Goal: Task Accomplishment & Management: Manage account settings

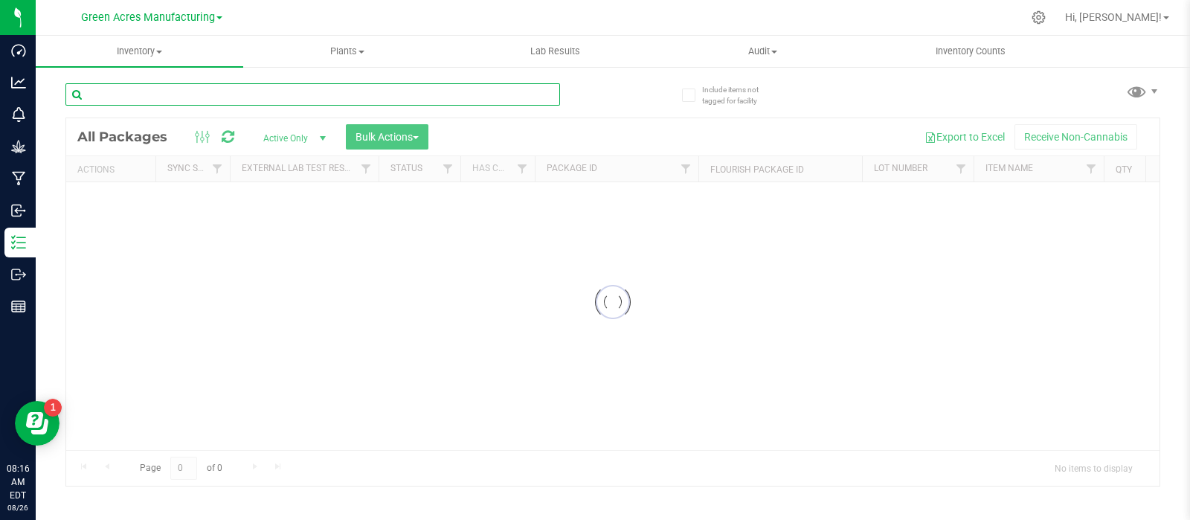
click at [216, 96] on input "text" at bounding box center [312, 94] width 495 height 22
paste input "SN-250808-JCW-FF-09-8/25"
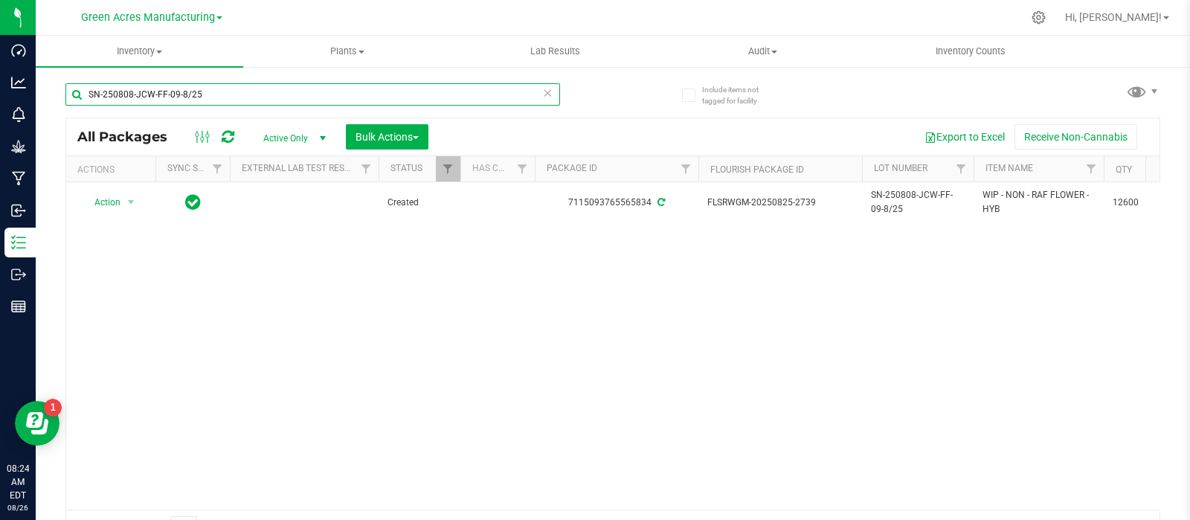
type input "SN-250808-JCW-FF-09-8/25"
click at [1058, 330] on div "Action Action Adjust qty Create package Edit attributes Global inventory Locate…" at bounding box center [612, 345] width 1093 height 327
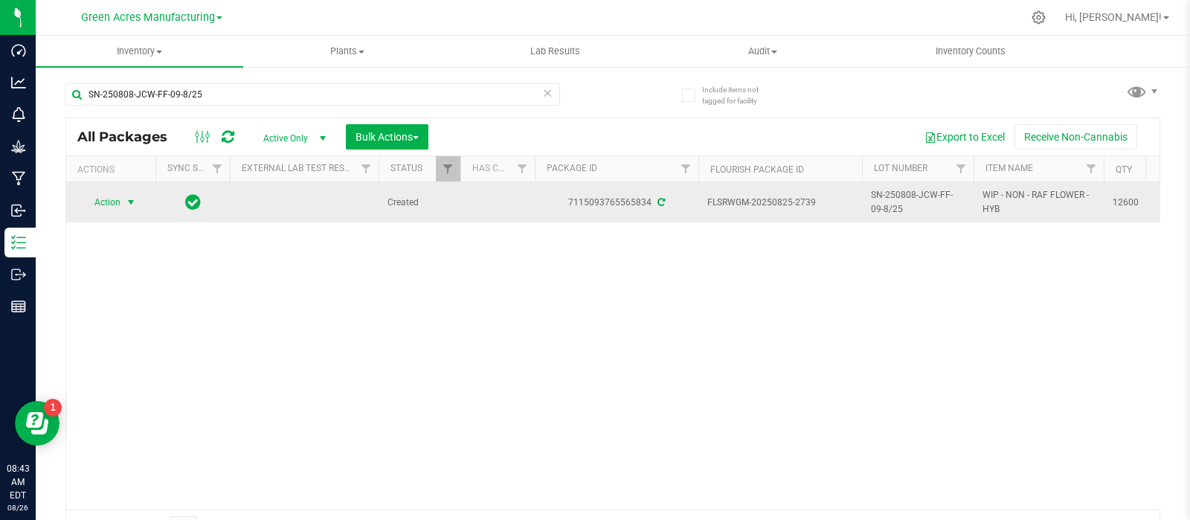
click at [109, 205] on span "Action" at bounding box center [101, 202] width 40 height 21
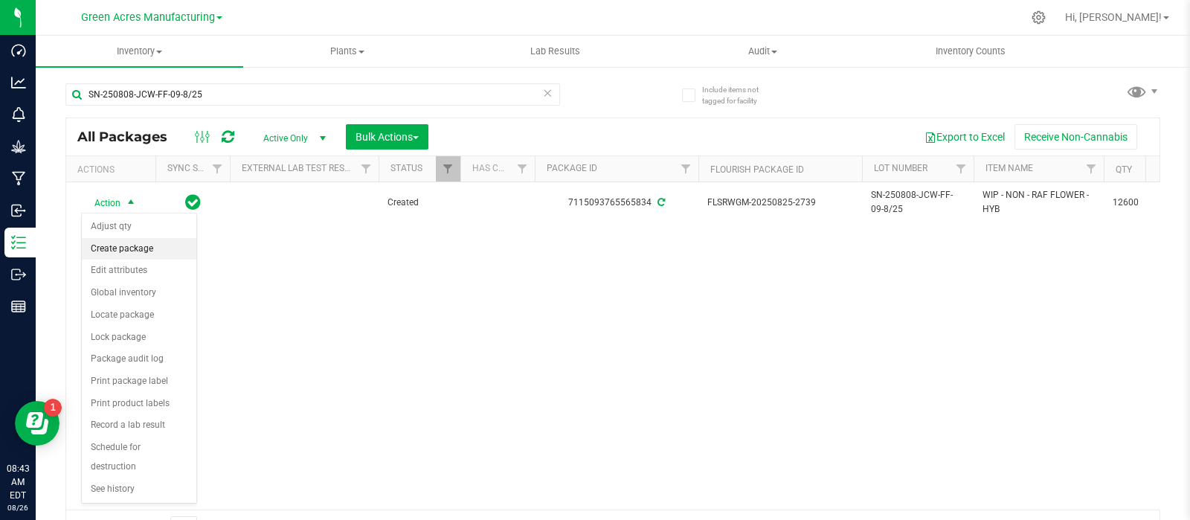
click at [112, 243] on li "Create package" at bounding box center [139, 249] width 115 height 22
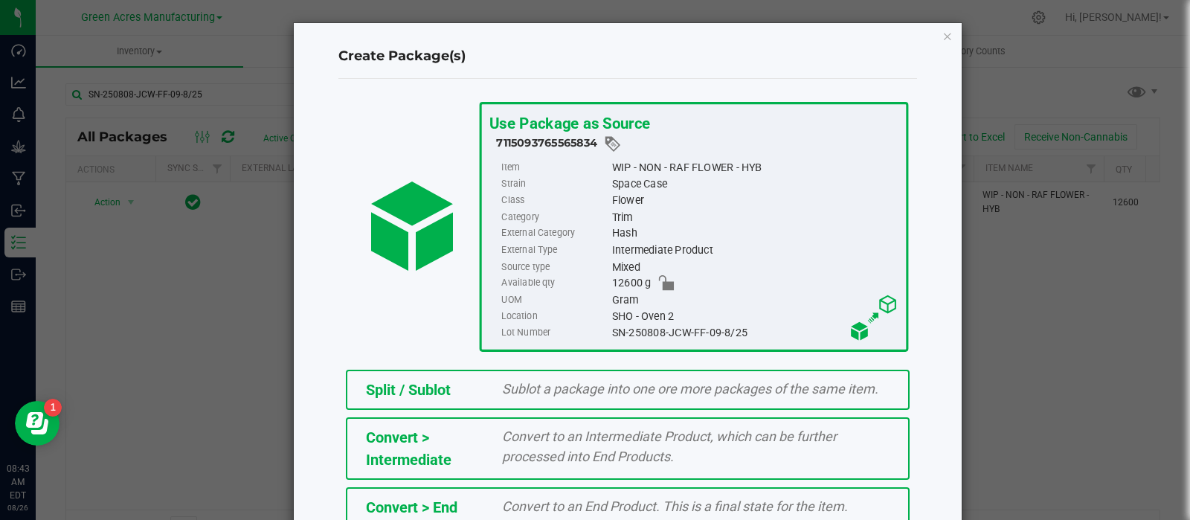
scroll to position [201, 0]
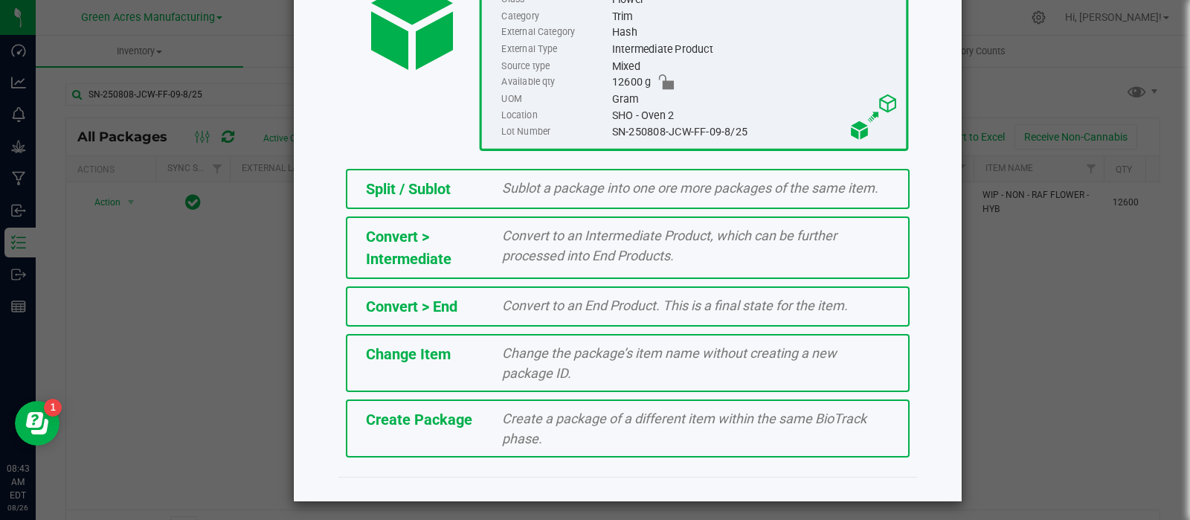
click at [542, 425] on div "Create a package of a different item within the same BioTrack phase." at bounding box center [696, 428] width 410 height 40
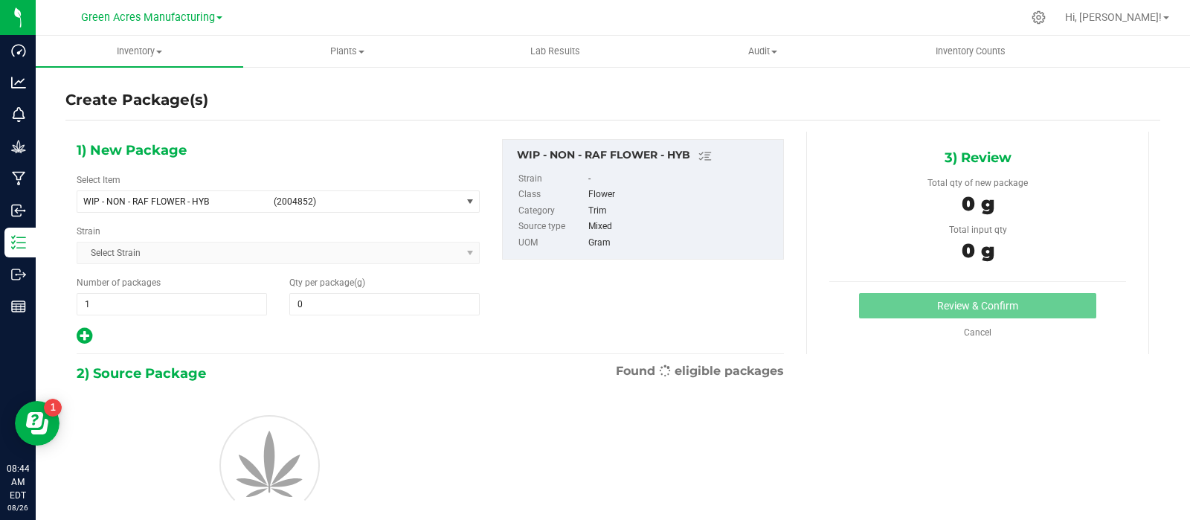
type input "0.0000"
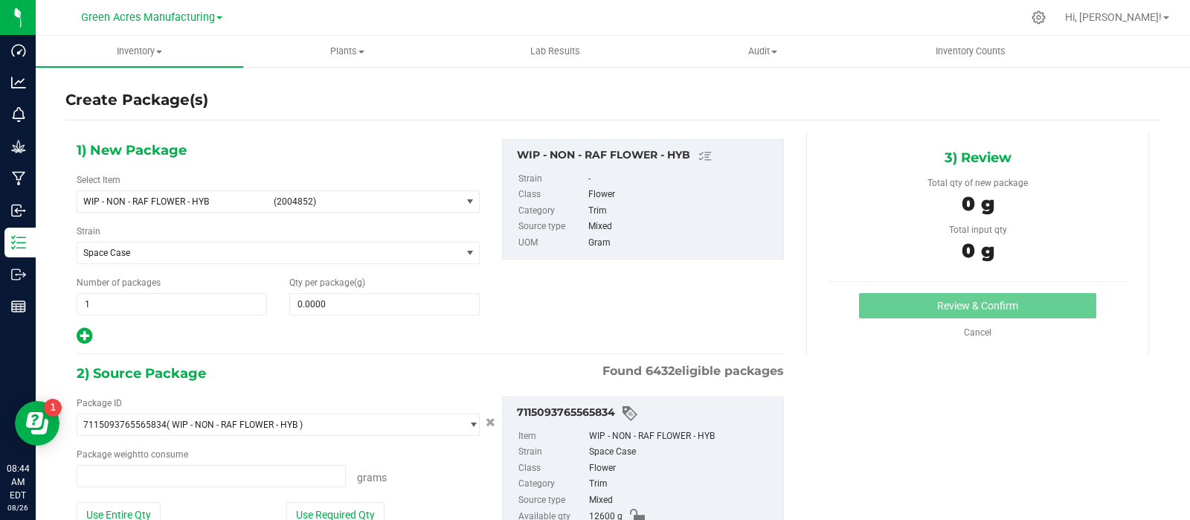
type input "0.0000 g"
click at [1136, 414] on div "1) New Package Select Item WIP - NON - RAF FLOWER - HYB (2004852) 007UP - Flowe…" at bounding box center [612, 372] width 1095 height 481
click at [1098, 254] on div "0 g" at bounding box center [977, 253] width 297 height 33
click at [1071, 193] on div "0 g" at bounding box center [977, 206] width 297 height 33
click at [279, 206] on span "(2004852)" at bounding box center [364, 201] width 181 height 10
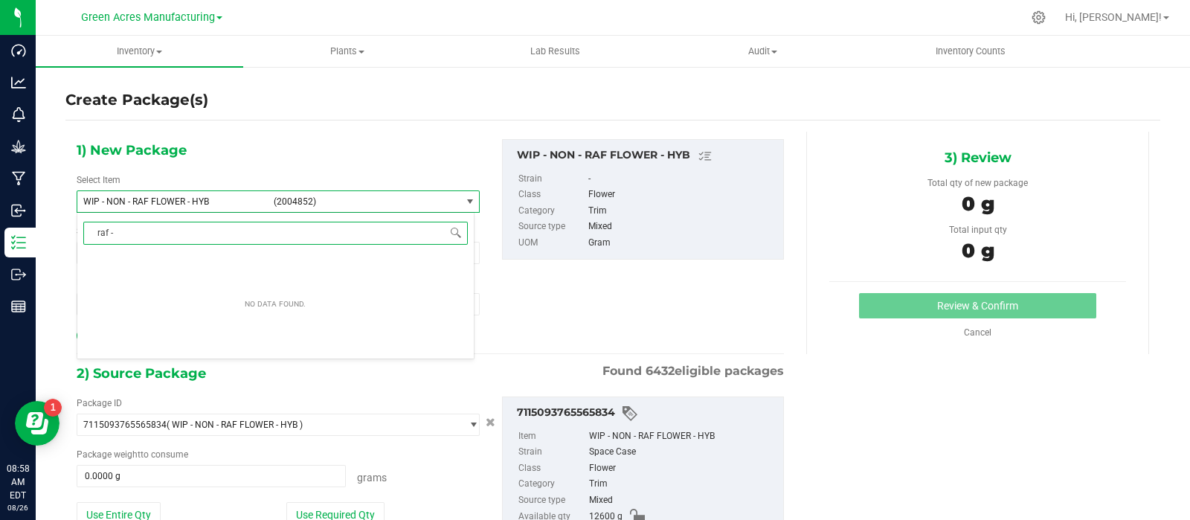
type input "raf"
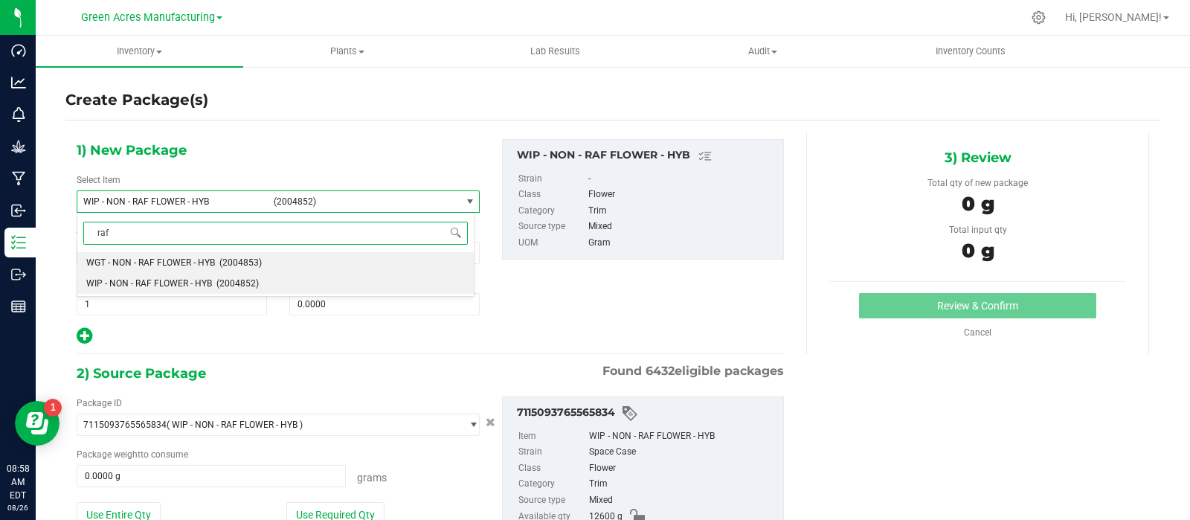
click at [180, 257] on span "WGT - NON - RAF FLOWER - HYB" at bounding box center [150, 262] width 129 height 10
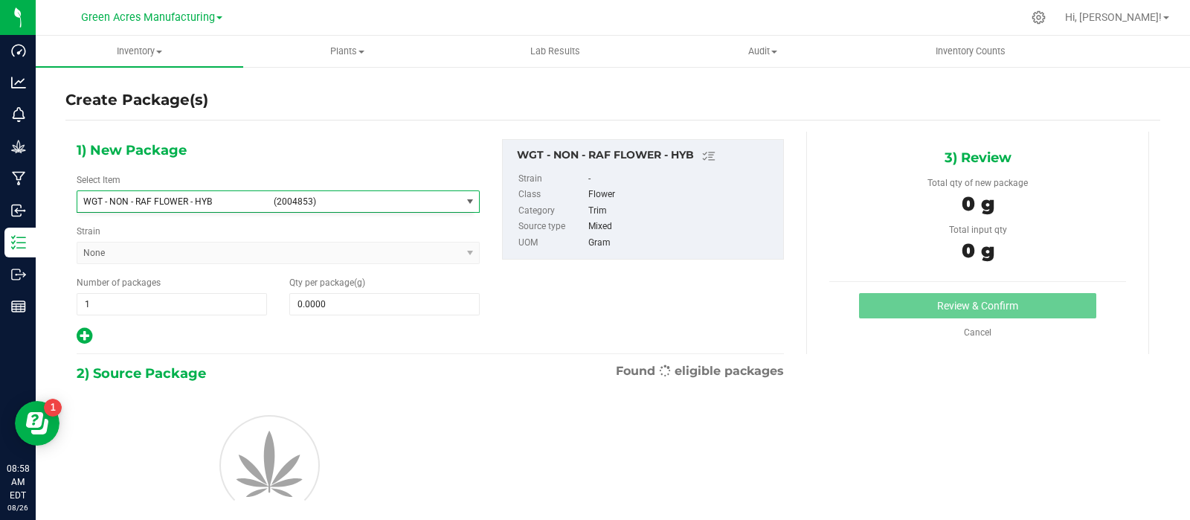
type input "0.0000"
click at [312, 296] on span "0.0000 0" at bounding box center [384, 304] width 190 height 22
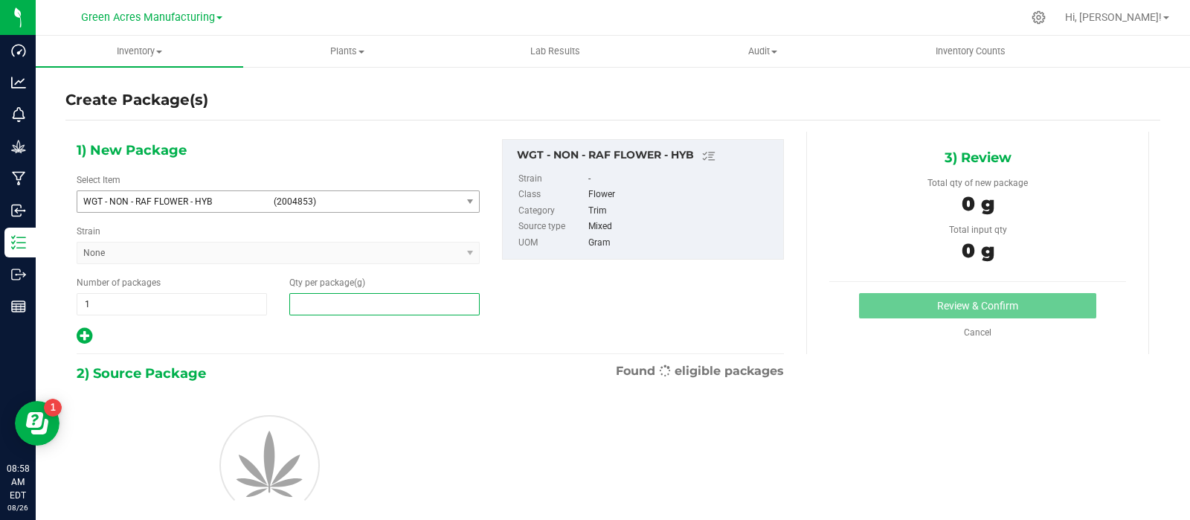
paste input "2330"
type input "2330"
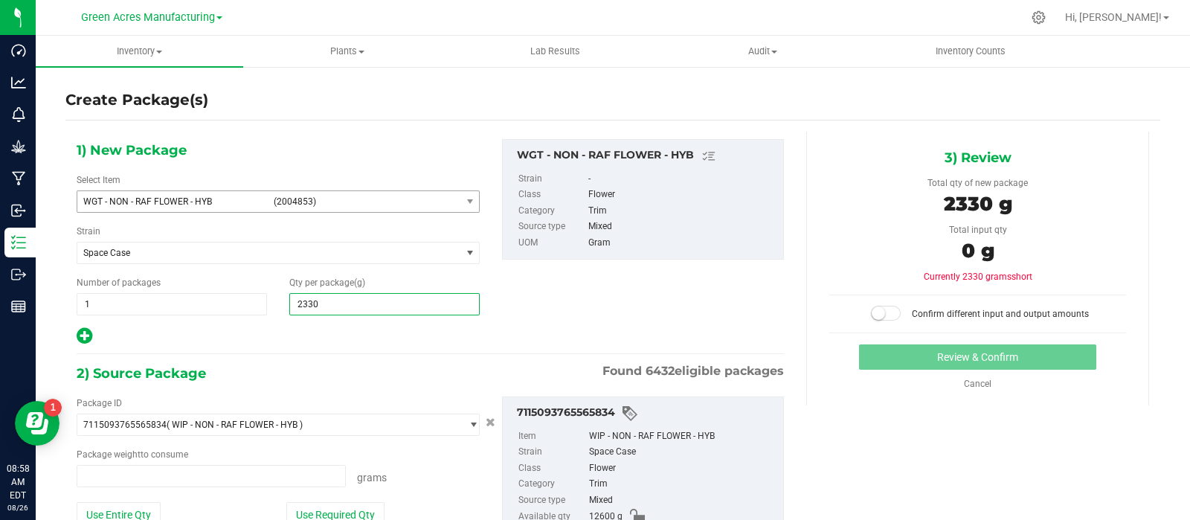
scroll to position [52, 0]
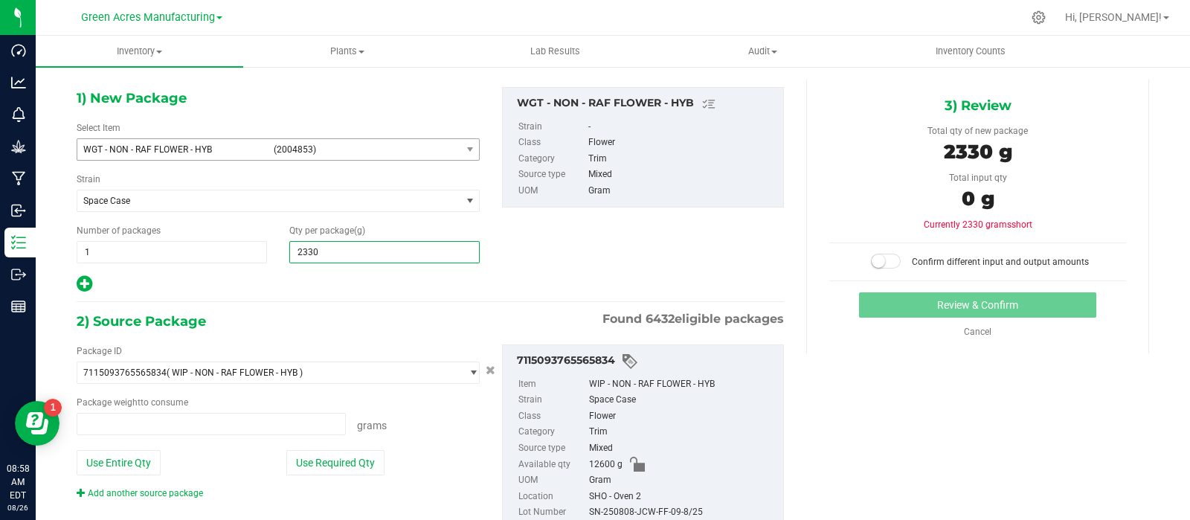
type input "0.0000 g"
click at [126, 461] on button "Use Entire Qty" at bounding box center [119, 462] width 84 height 25
type input "2,330.0000"
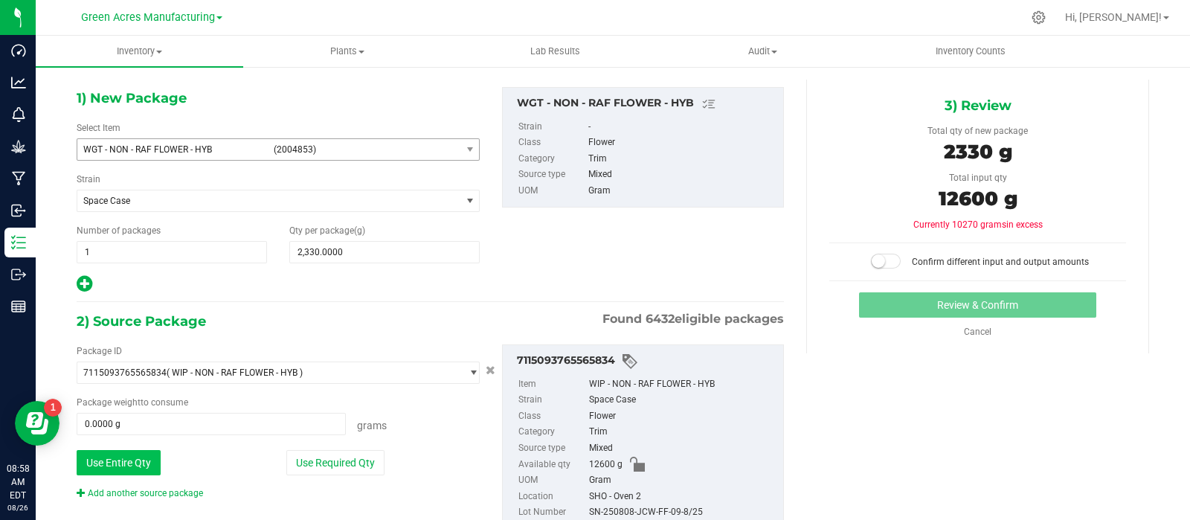
type input "12600.0000 g"
click at [872, 257] on small at bounding box center [878, 260] width 13 height 13
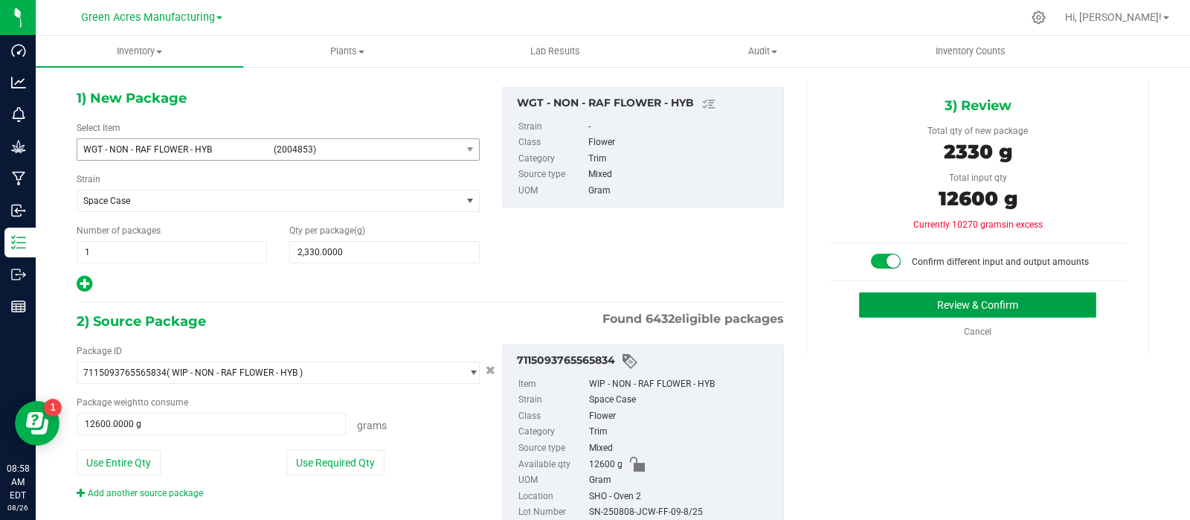
click at [879, 298] on button "Review & Confirm" at bounding box center [977, 304] width 237 height 25
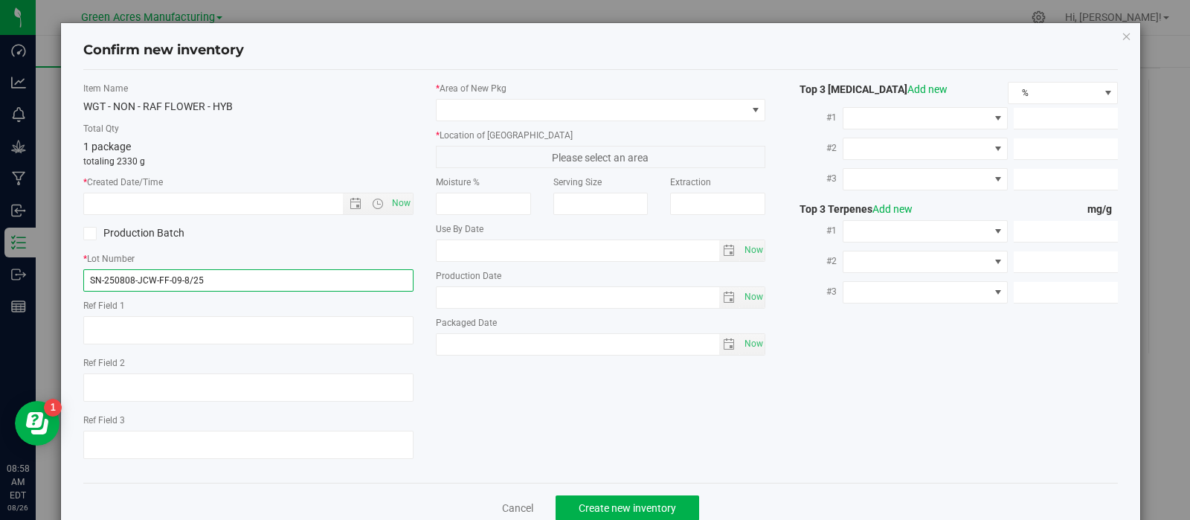
click at [309, 272] on input "SN-250808-JCW-FF-09-8/25" at bounding box center [248, 280] width 330 height 22
type input "SN-250808-JCW-FF-09"
click at [400, 206] on span "Now" at bounding box center [400, 204] width 25 height 22
type input "[DATE] 8:58 AM"
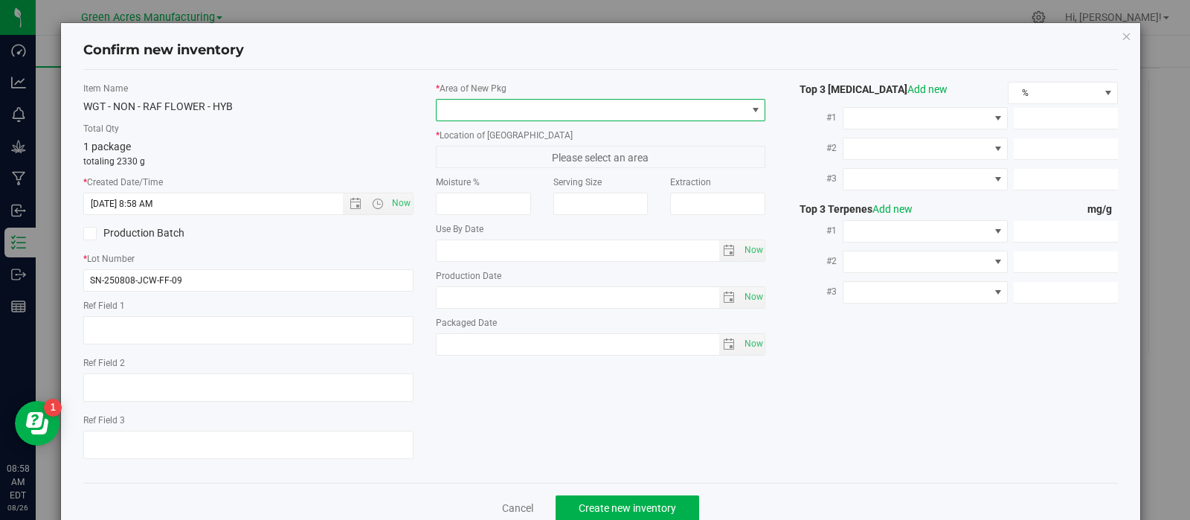
click at [492, 112] on span at bounding box center [592, 110] width 310 height 21
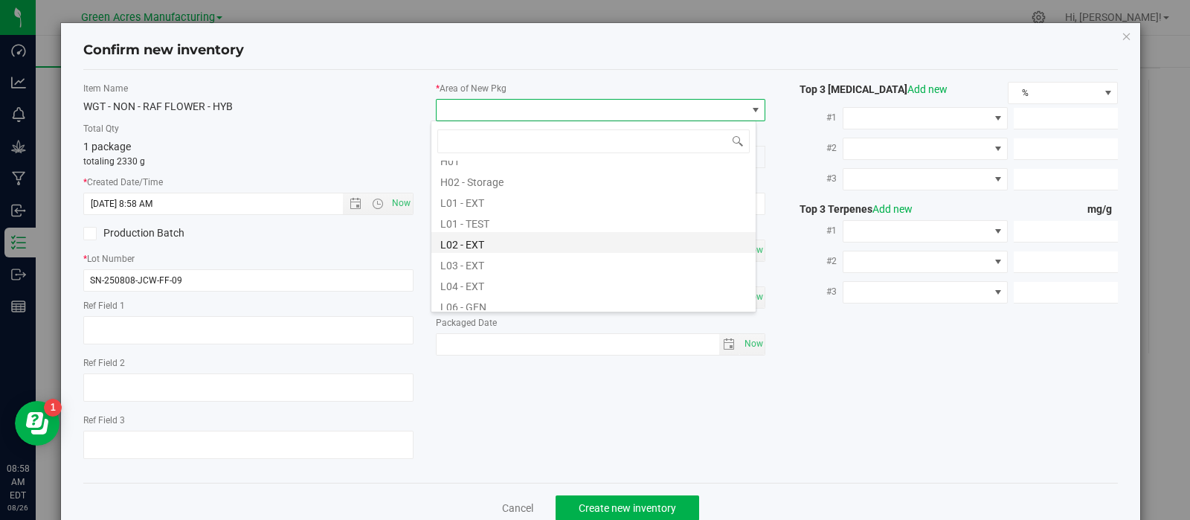
scroll to position [242, 0]
click at [483, 243] on li "L02 - EXT" at bounding box center [593, 241] width 324 height 21
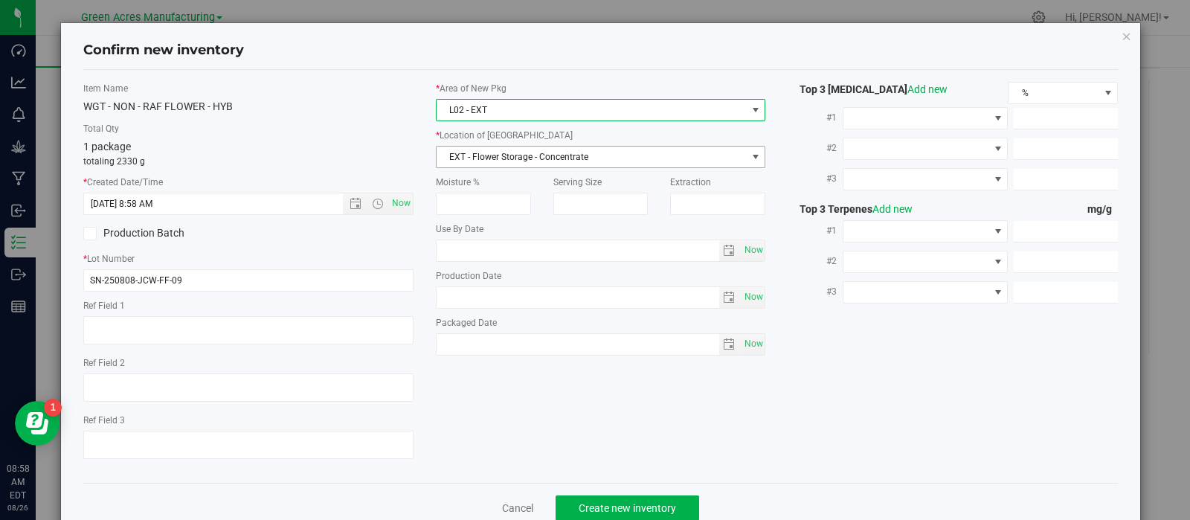
click at [506, 155] on span "EXT - Flower Storage - Concentrate" at bounding box center [592, 157] width 310 height 21
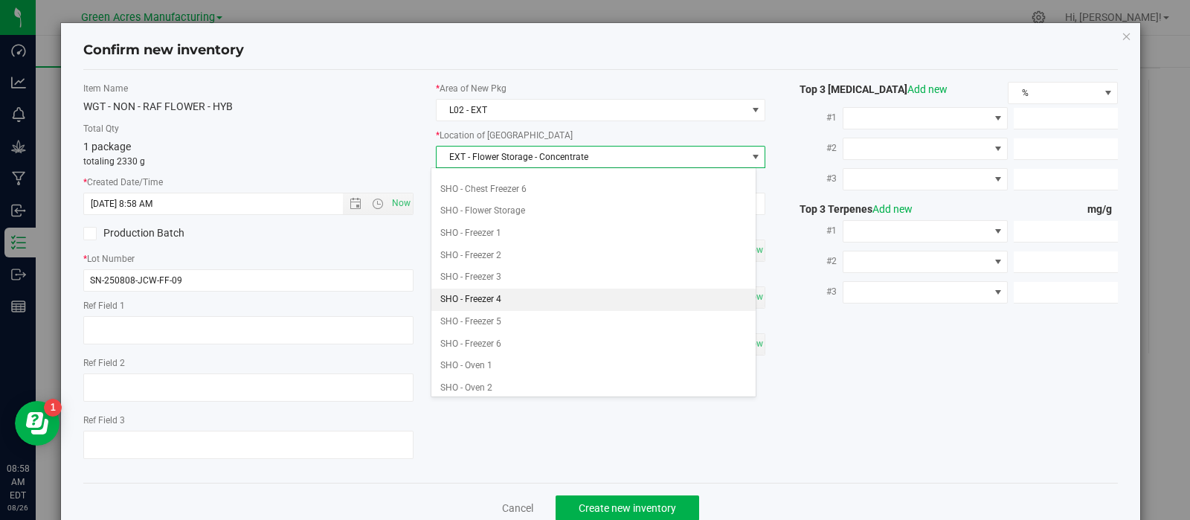
scroll to position [235, 0]
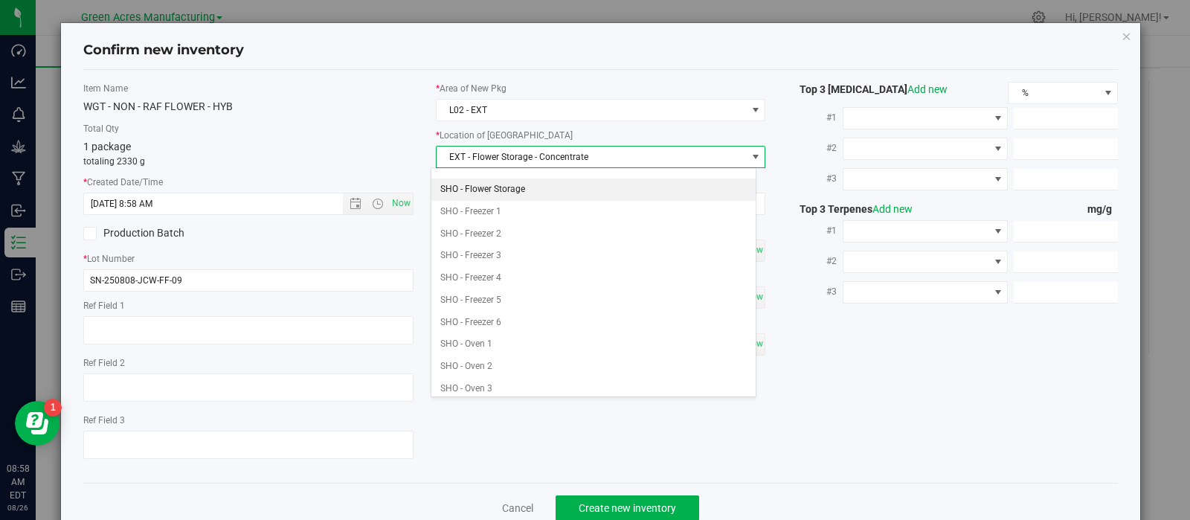
click at [517, 181] on li "SHO - Flower Storage" at bounding box center [593, 190] width 324 height 22
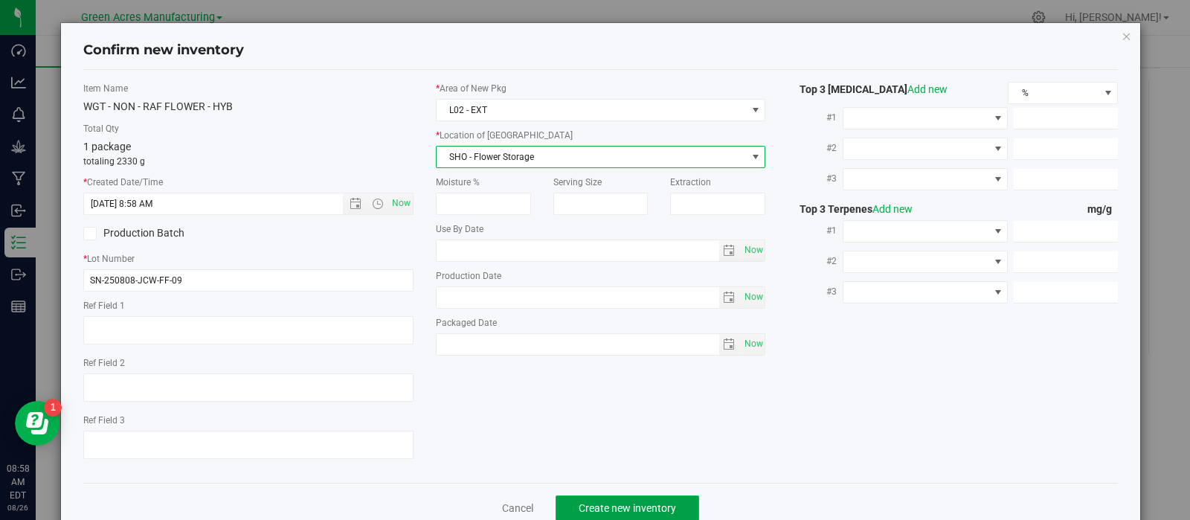
click at [632, 501] on button "Create new inventory" at bounding box center [628, 507] width 144 height 25
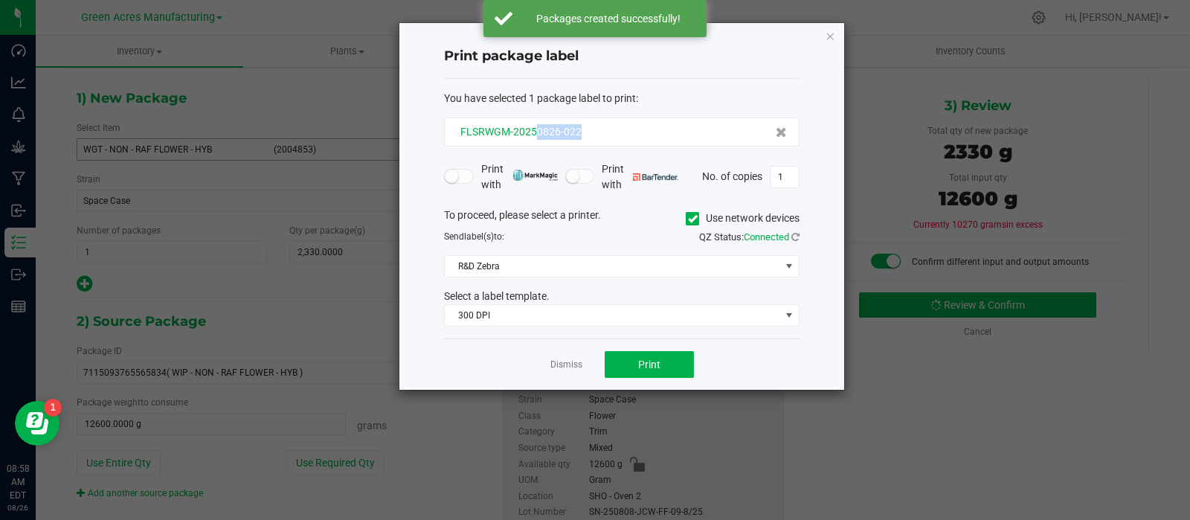
drag, startPoint x: 595, startPoint y: 139, endPoint x: 538, endPoint y: 135, distance: 57.4
click at [538, 135] on div "FLSRWGM-20250826-022" at bounding box center [622, 132] width 356 height 29
copy span "0826-022"
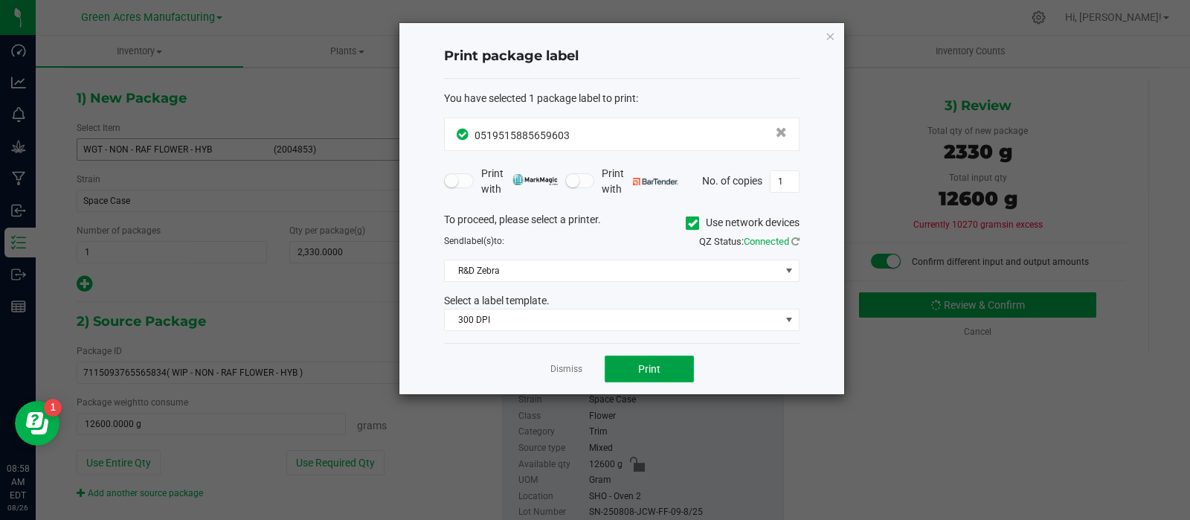
click at [645, 371] on span "Print" at bounding box center [649, 369] width 22 height 12
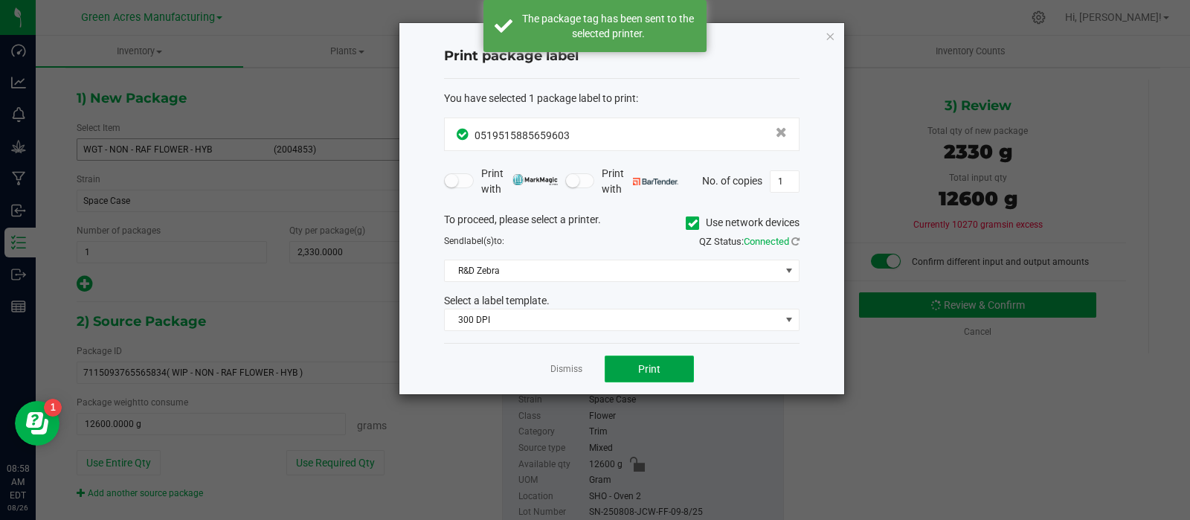
click at [645, 371] on span "Print" at bounding box center [649, 369] width 22 height 12
click at [571, 370] on link "Dismiss" at bounding box center [566, 369] width 32 height 13
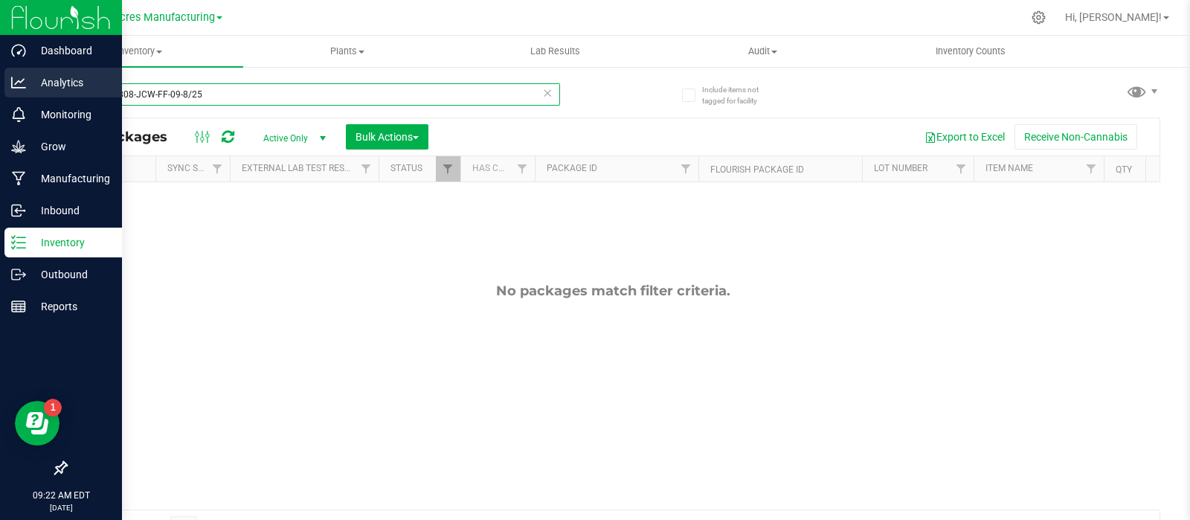
drag, startPoint x: 307, startPoint y: 96, endPoint x: 0, endPoint y: 84, distance: 307.4
click at [0, 84] on div "Dashboard Analytics Monitoring Grow Manufacturing Inbound Inventory Outbound Re…" at bounding box center [595, 260] width 1190 height 520
paste input "LH-AUG25JCW0"
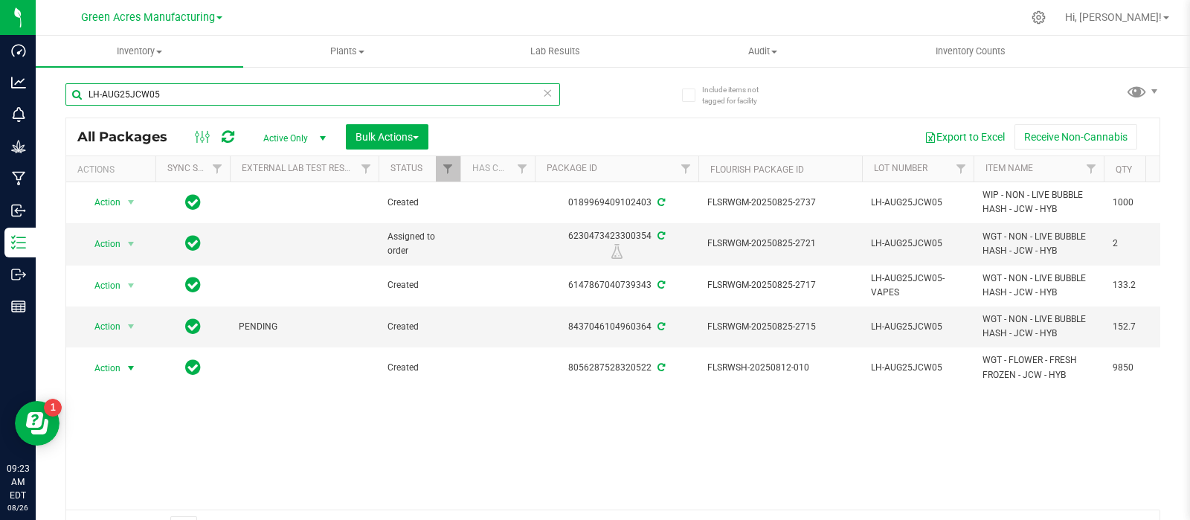
type input "LH-AUG25JCW05"
click at [129, 366] on span "select" at bounding box center [131, 368] width 12 height 12
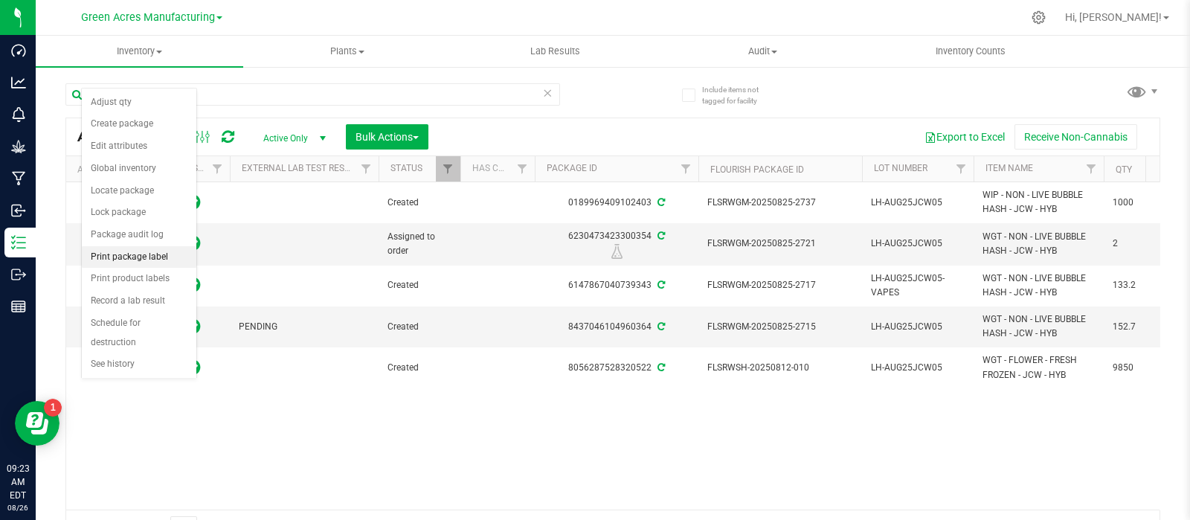
click at [136, 254] on li "Print package label" at bounding box center [139, 257] width 115 height 22
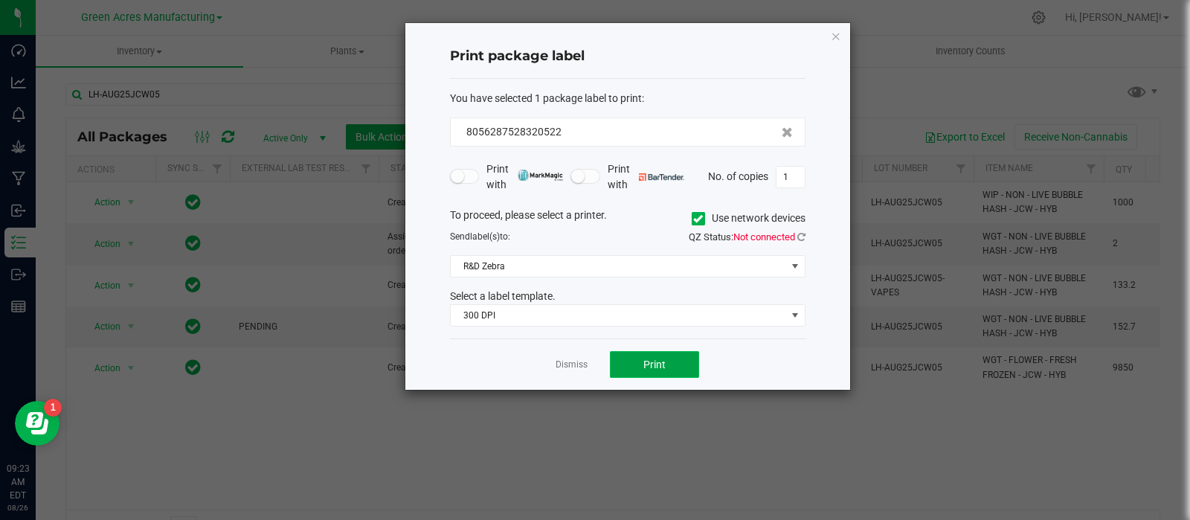
click at [662, 356] on button "Print" at bounding box center [654, 364] width 89 height 27
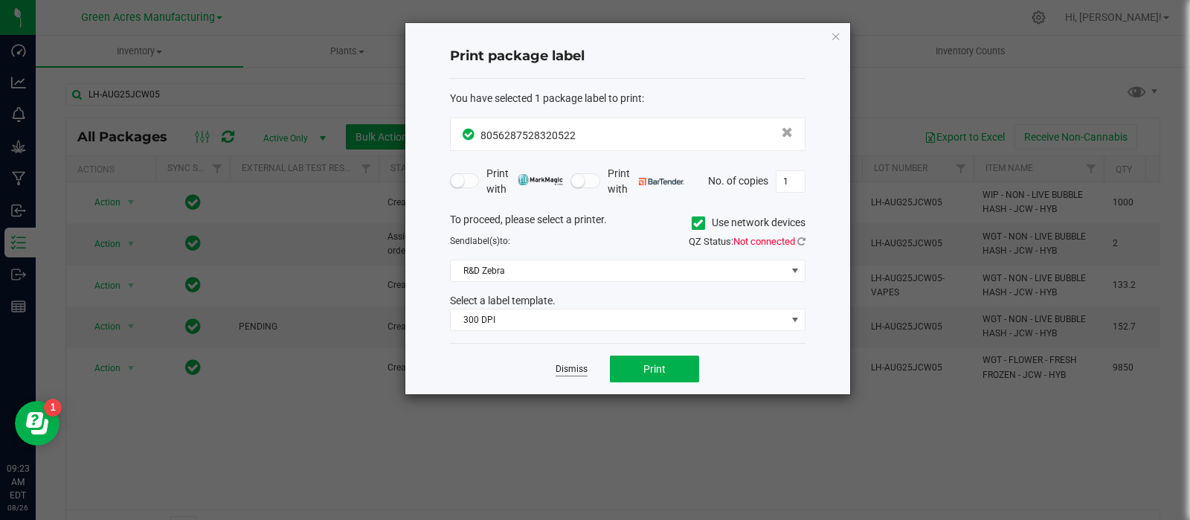
click at [582, 369] on link "Dismiss" at bounding box center [572, 369] width 32 height 13
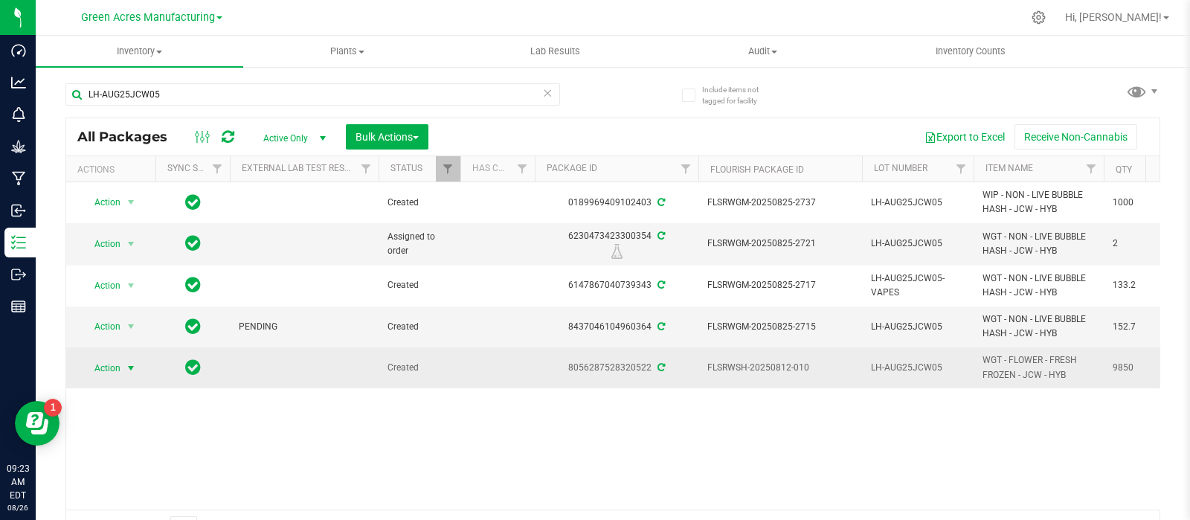
click at [115, 366] on span "Action" at bounding box center [101, 368] width 40 height 21
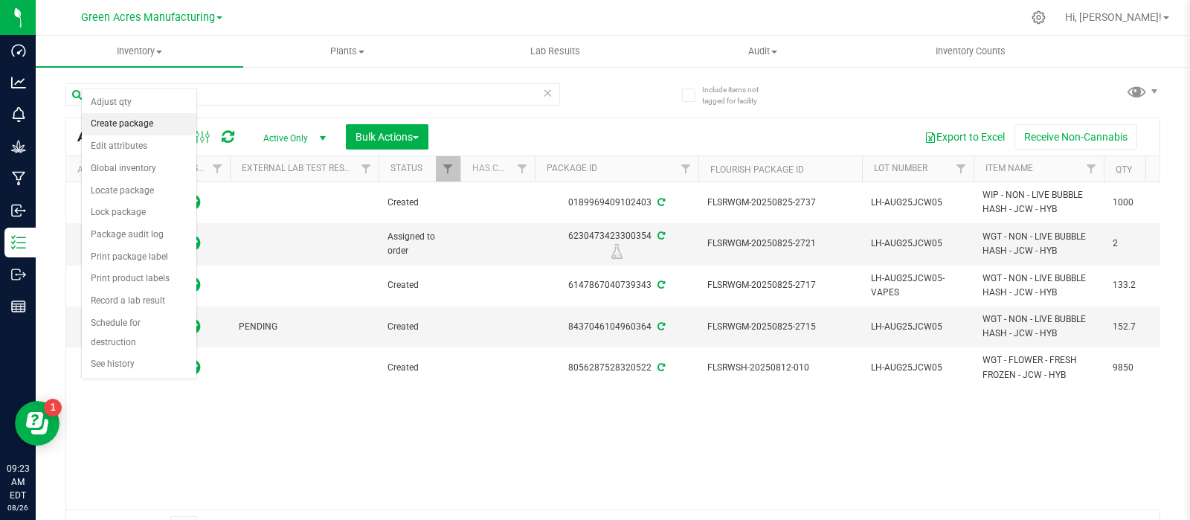
click at [158, 122] on li "Create package" at bounding box center [139, 124] width 115 height 22
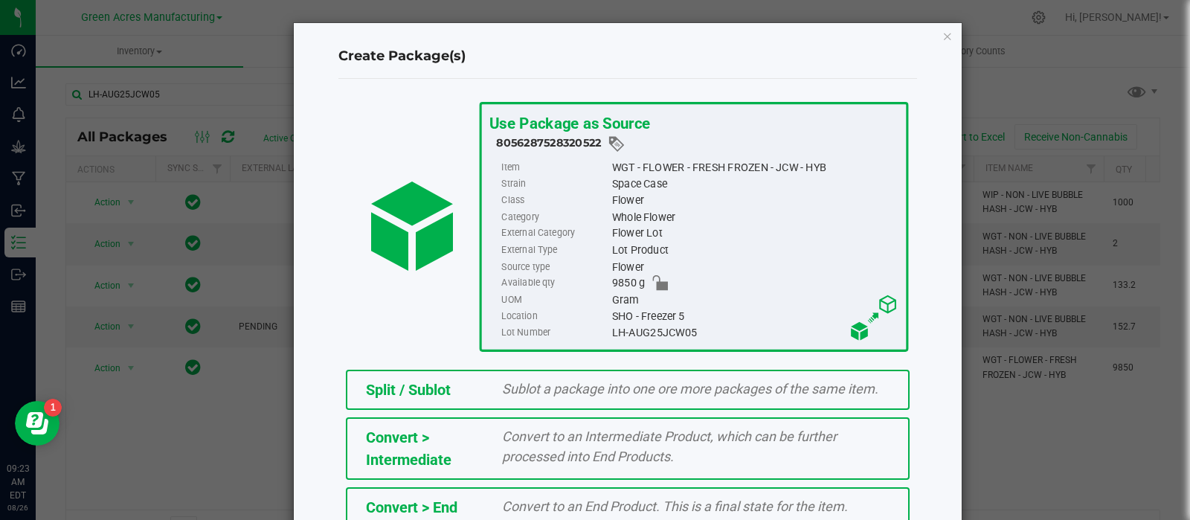
scroll to position [266, 0]
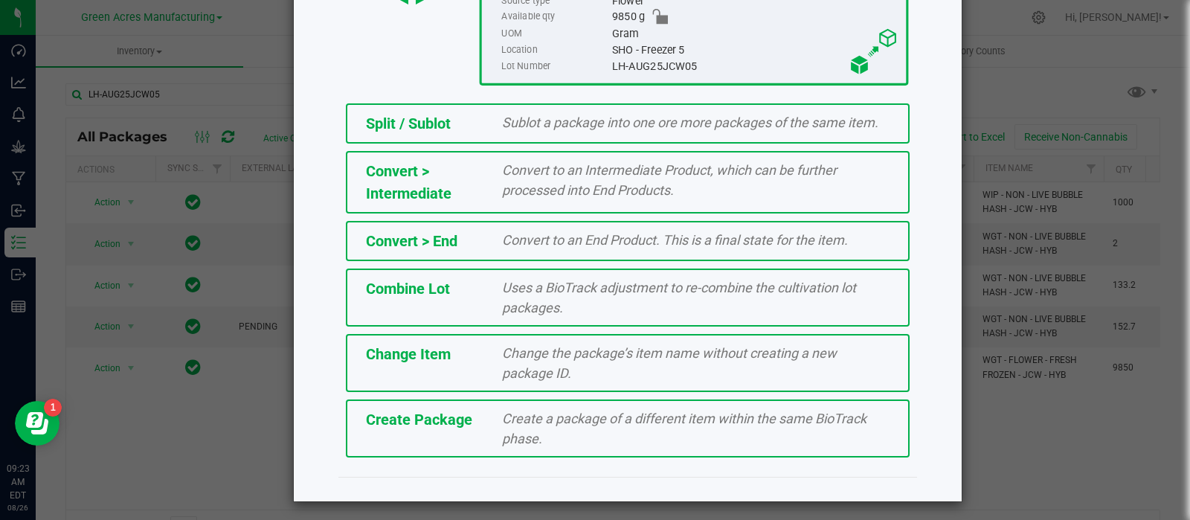
click at [491, 443] on div "Create a package of a different item within the same BioTrack phase." at bounding box center [696, 428] width 410 height 40
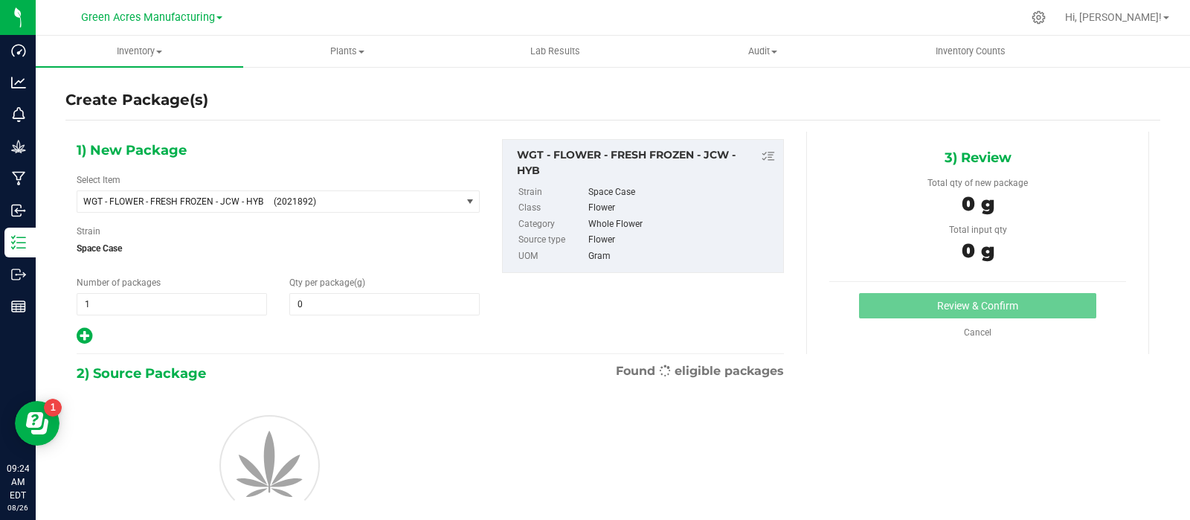
type input "0.0000"
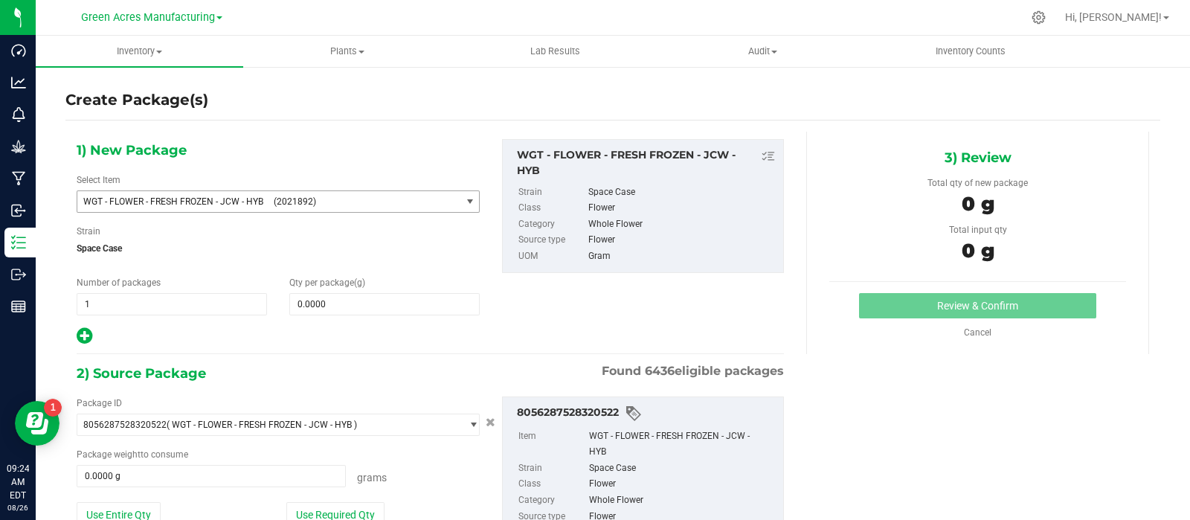
click at [327, 203] on span "(2021892)" at bounding box center [364, 201] width 181 height 10
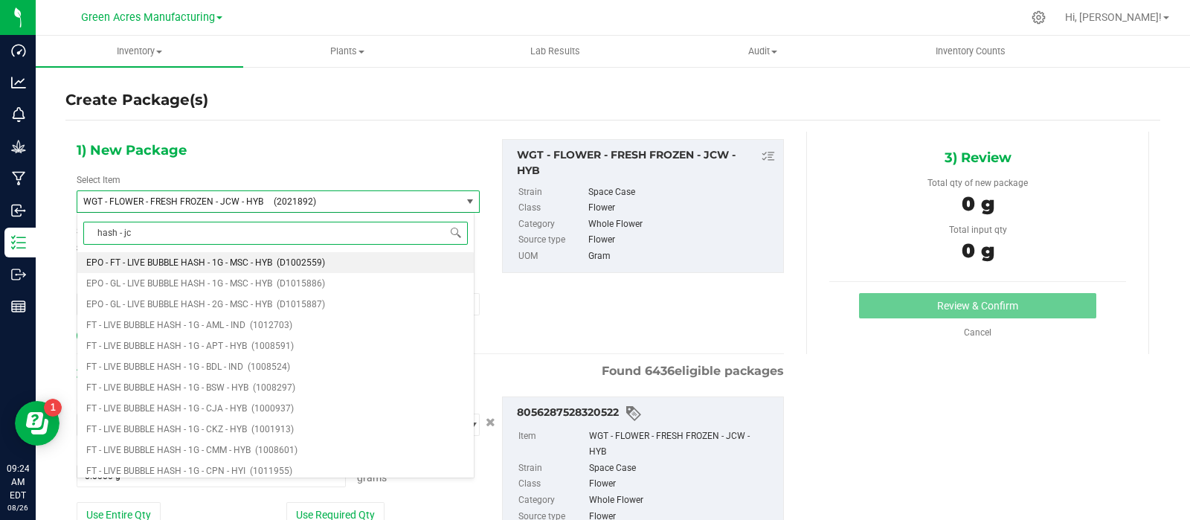
type input "hash - jcw"
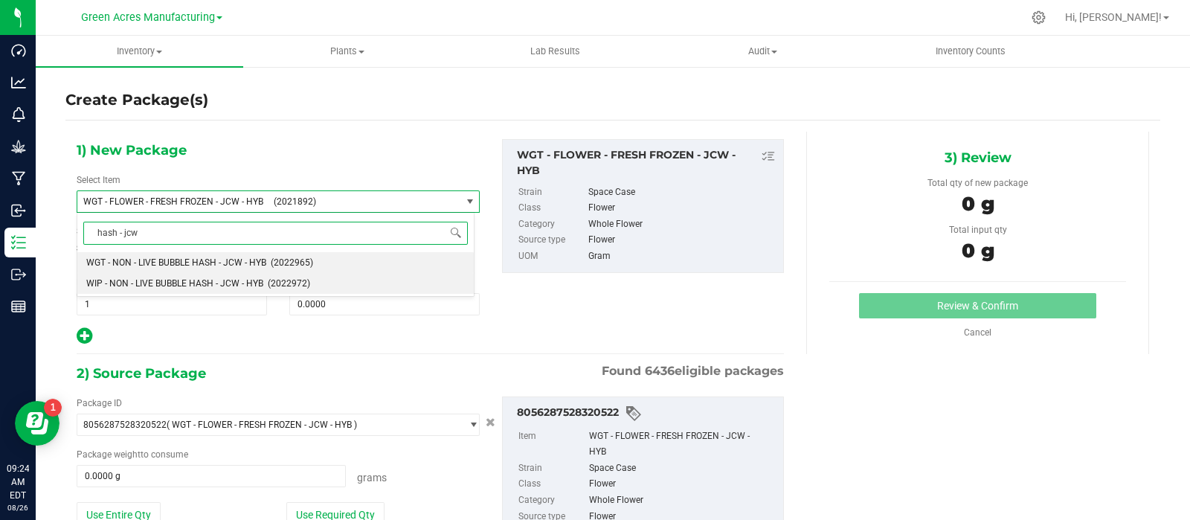
click at [220, 278] on span "WIP - NON - LIVE BUBBLE HASH - JCW - HYB" at bounding box center [174, 283] width 177 height 10
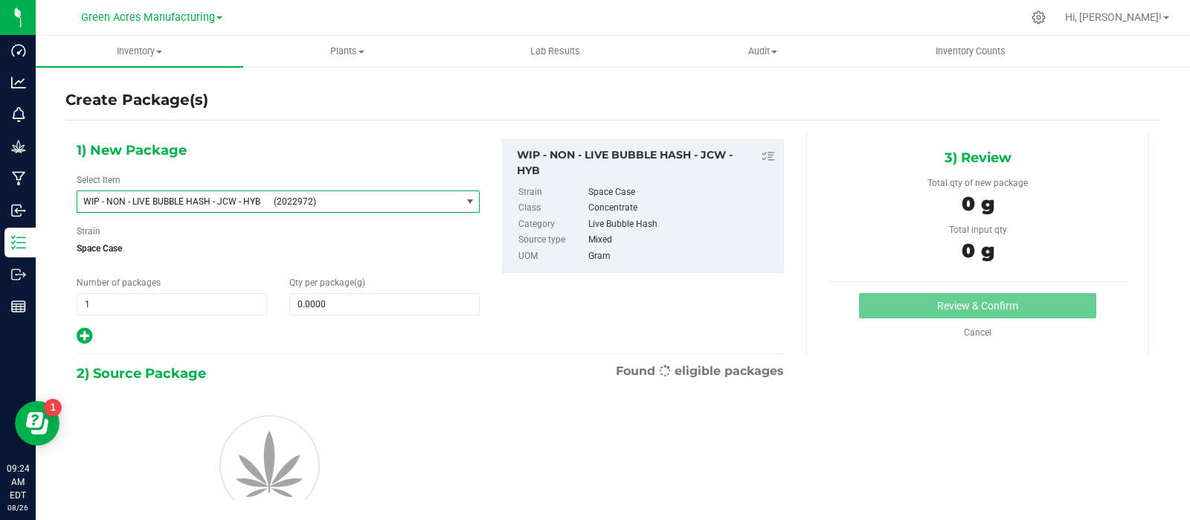
type input "0.0000"
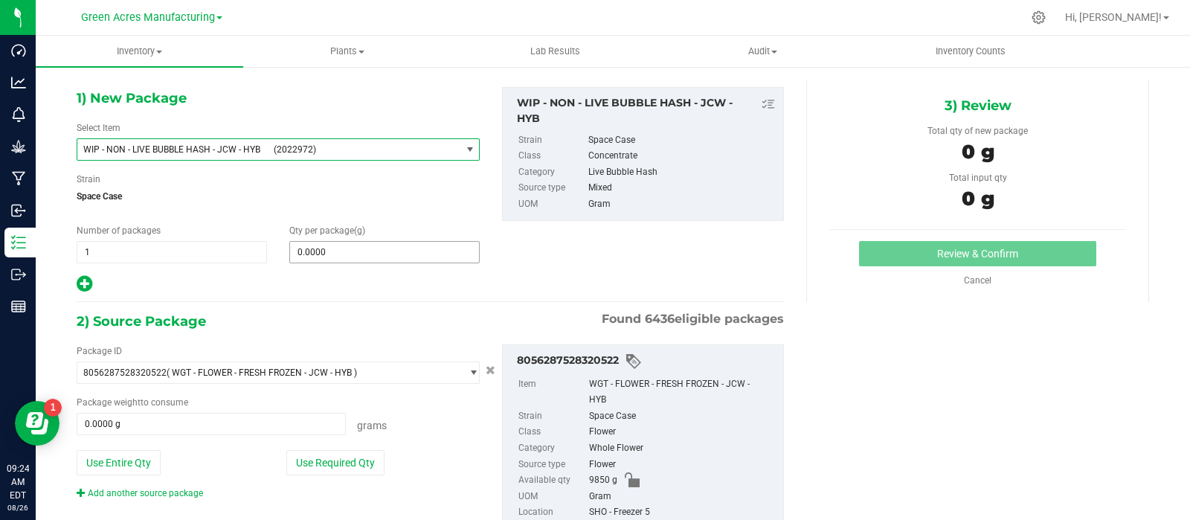
click at [349, 260] on span "0.0000 0" at bounding box center [384, 252] width 190 height 22
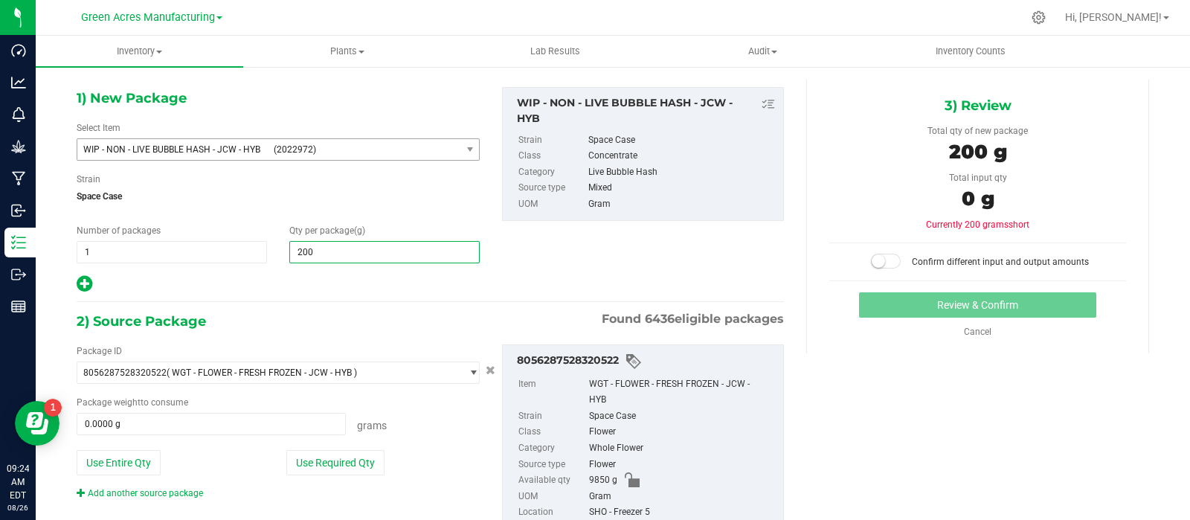
type input "2000"
click at [129, 454] on button "Use Entire Qty" at bounding box center [119, 462] width 84 height 25
type input "2,000.0000"
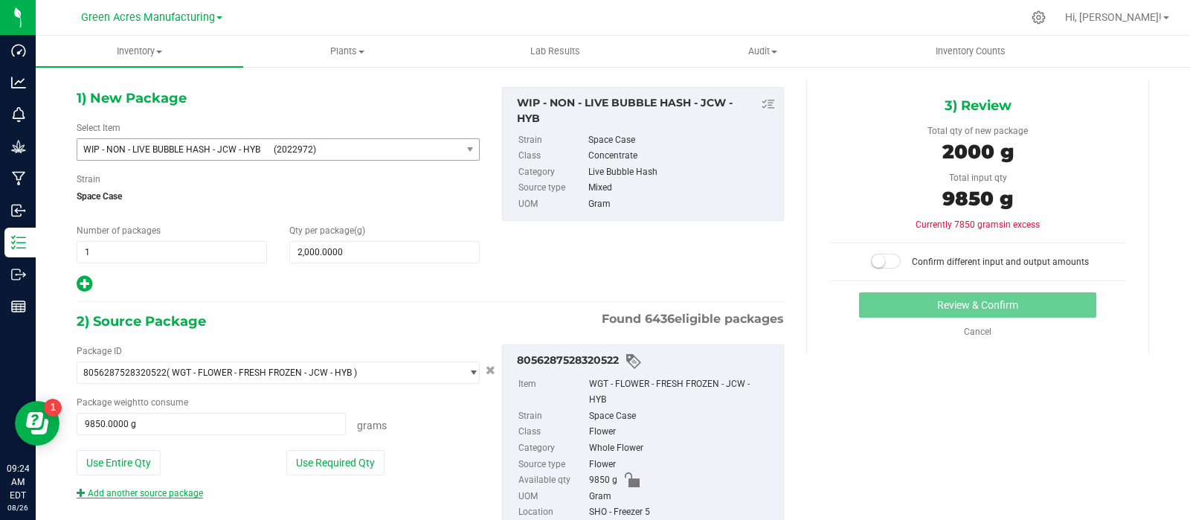
click at [156, 490] on link "Add another source package" at bounding box center [140, 493] width 126 height 10
click at [308, 465] on button "Use Required Qty" at bounding box center [335, 462] width 98 height 25
type input "2000.0000 g"
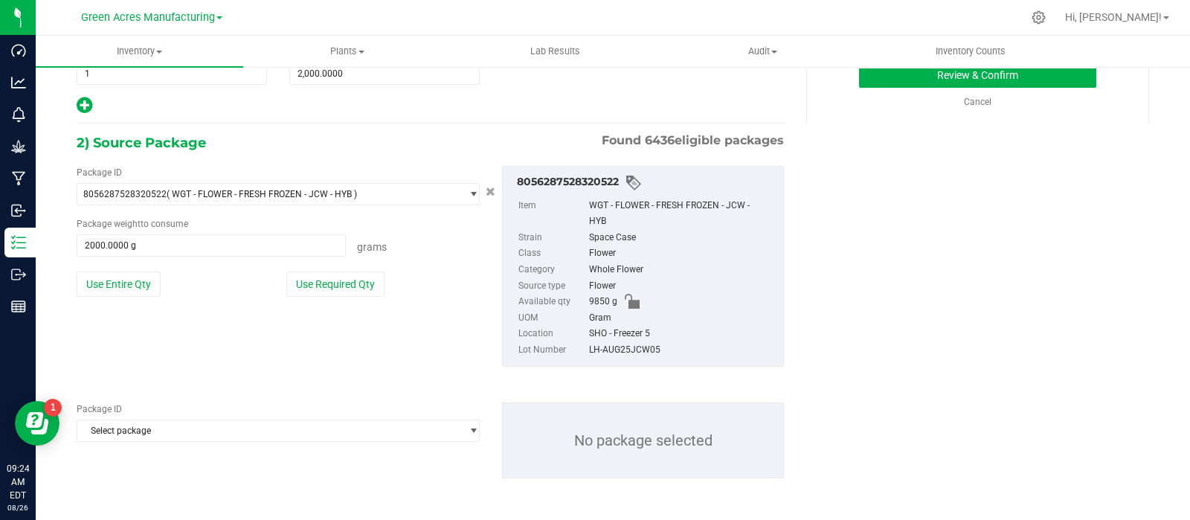
scroll to position [230, 0]
click at [250, 428] on span "Select package" at bounding box center [268, 431] width 383 height 21
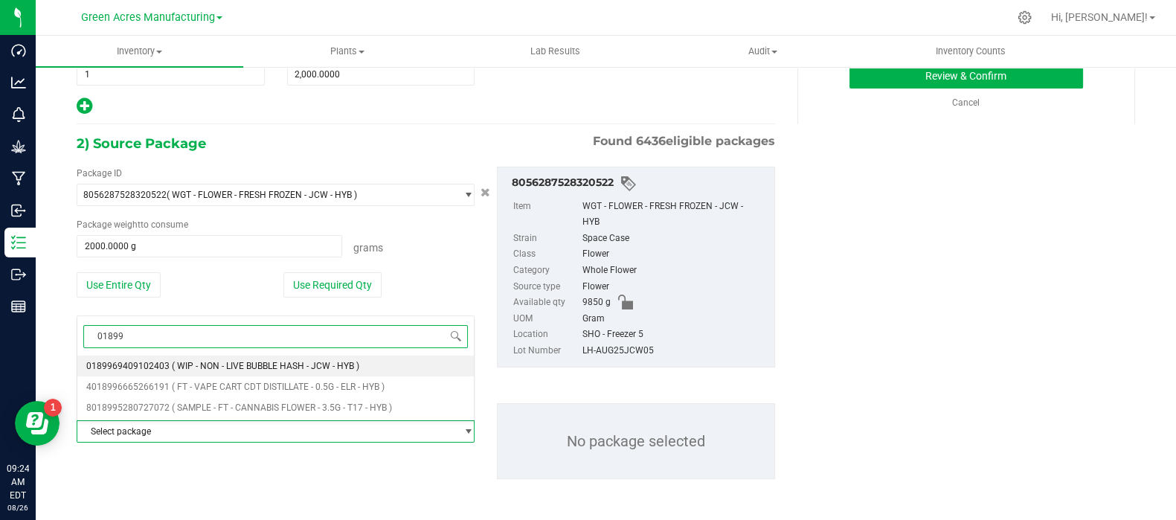
type input "018996"
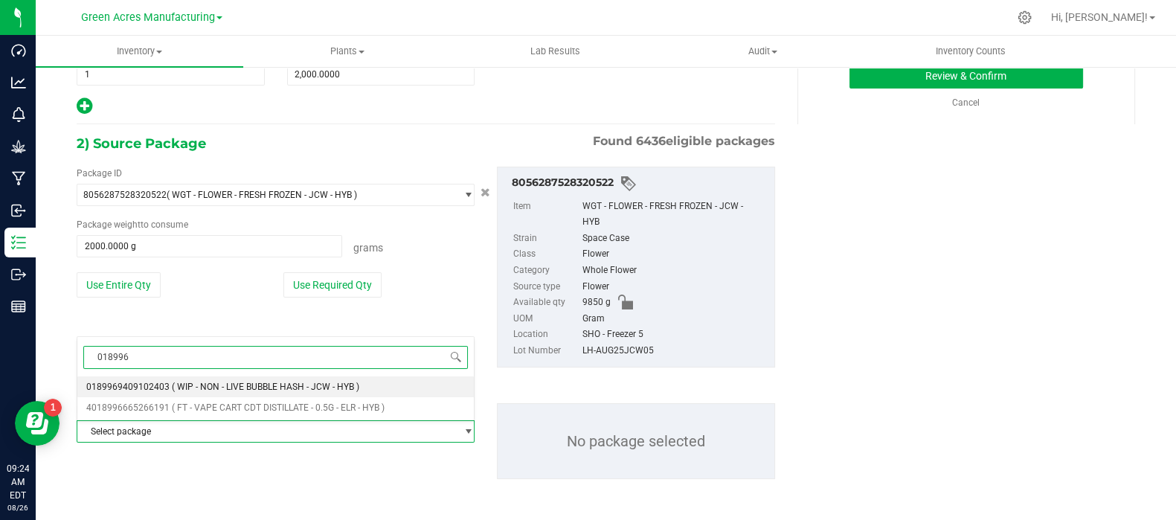
click at [234, 383] on span "( WIP - NON - LIVE BUBBLE HASH - JCW - HYB )" at bounding box center [265, 387] width 187 height 10
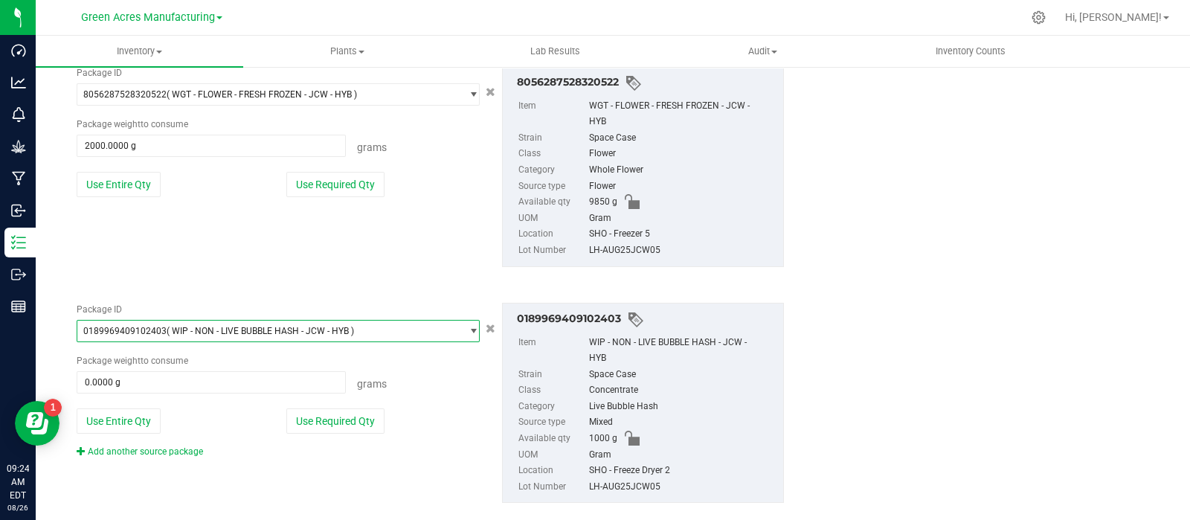
scroll to position [330, 0]
click at [143, 414] on button "Use Entire Qty" at bounding box center [119, 420] width 84 height 25
type input "1000.0000 g"
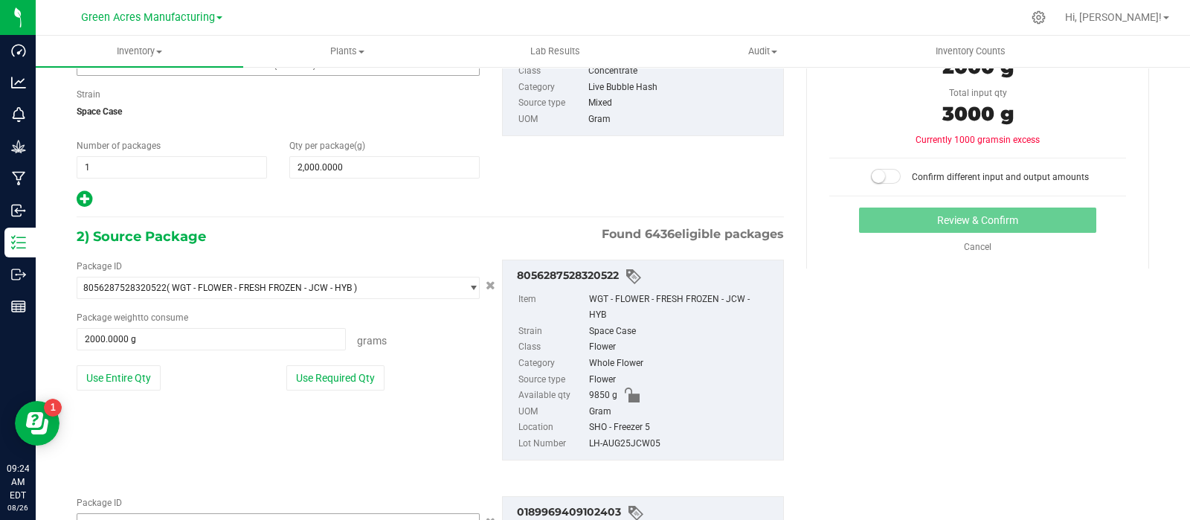
scroll to position [129, 0]
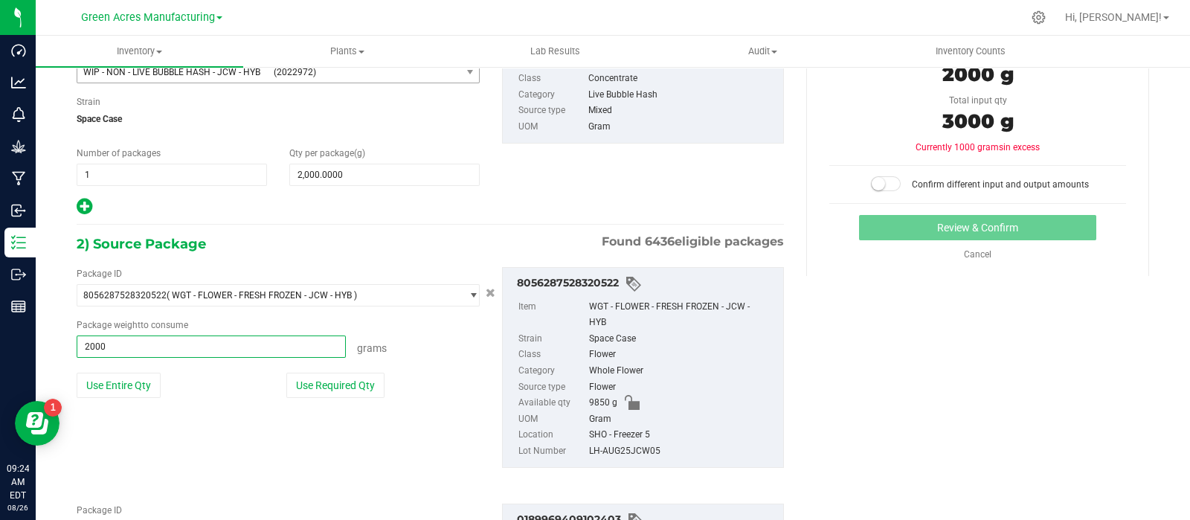
drag, startPoint x: 119, startPoint y: 347, endPoint x: 61, endPoint y: 346, distance: 58.0
click at [61, 346] on div "Create Package(s) 1) New Package Select Item WIP - NON - LIVE BUBBLE HASH - JCW…" at bounding box center [613, 168] width 1154 height 465
type input "1000"
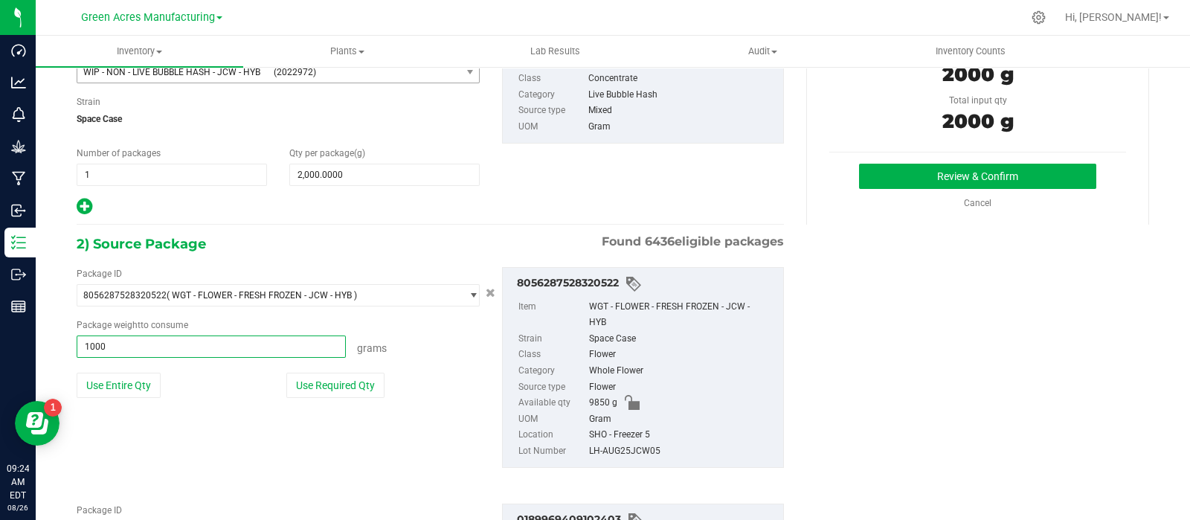
type input "1000.0000 g"
click at [223, 260] on div "Package ID 8056287528320522 ( WGT - FLOWER - FRESH FROZEN - JCW - HYB ) 0000518…" at bounding box center [430, 367] width 730 height 225
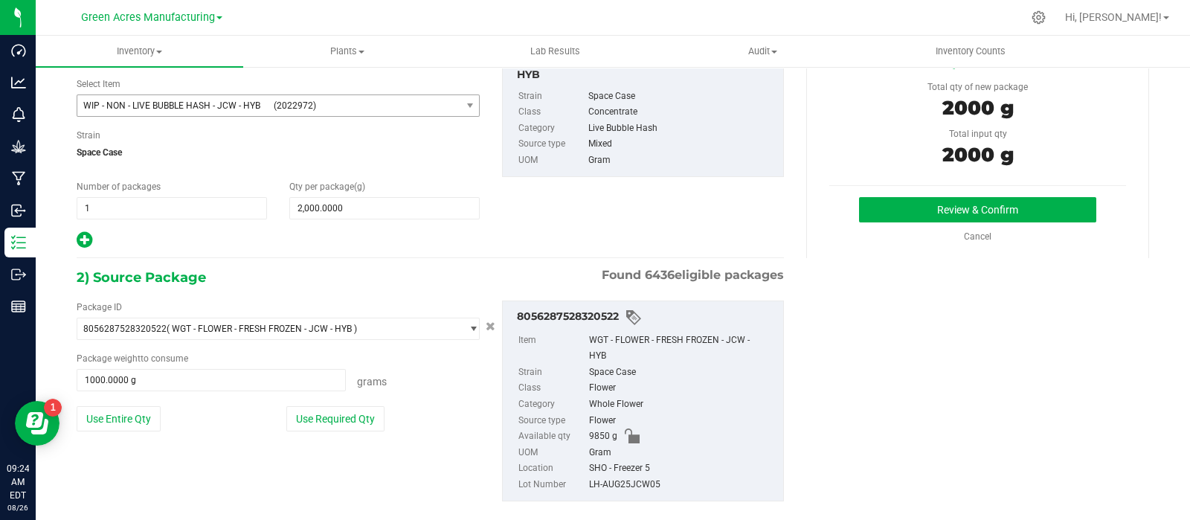
scroll to position [89, 0]
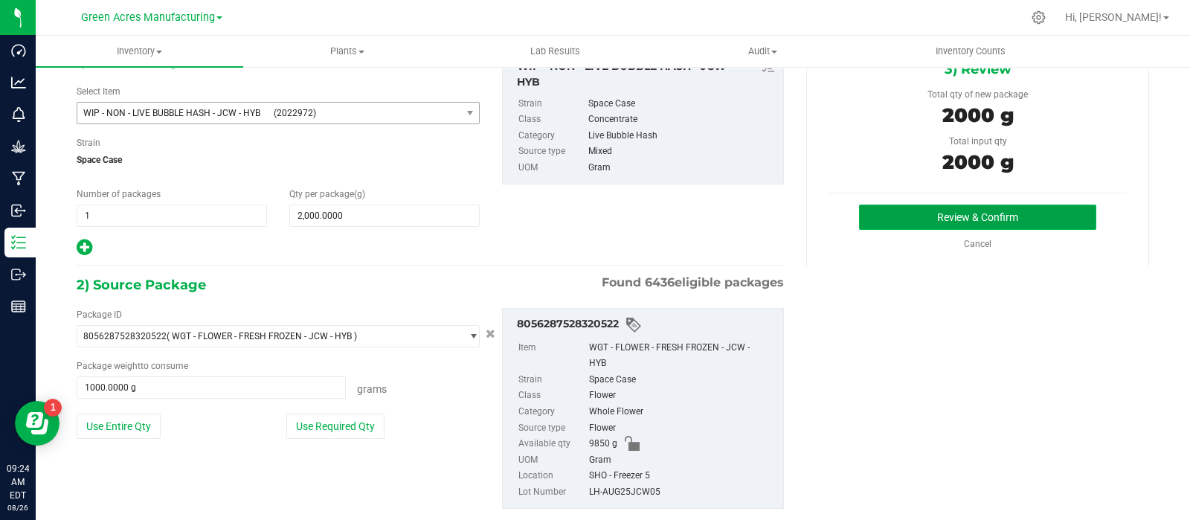
click at [921, 214] on button "Review & Confirm" at bounding box center [977, 217] width 237 height 25
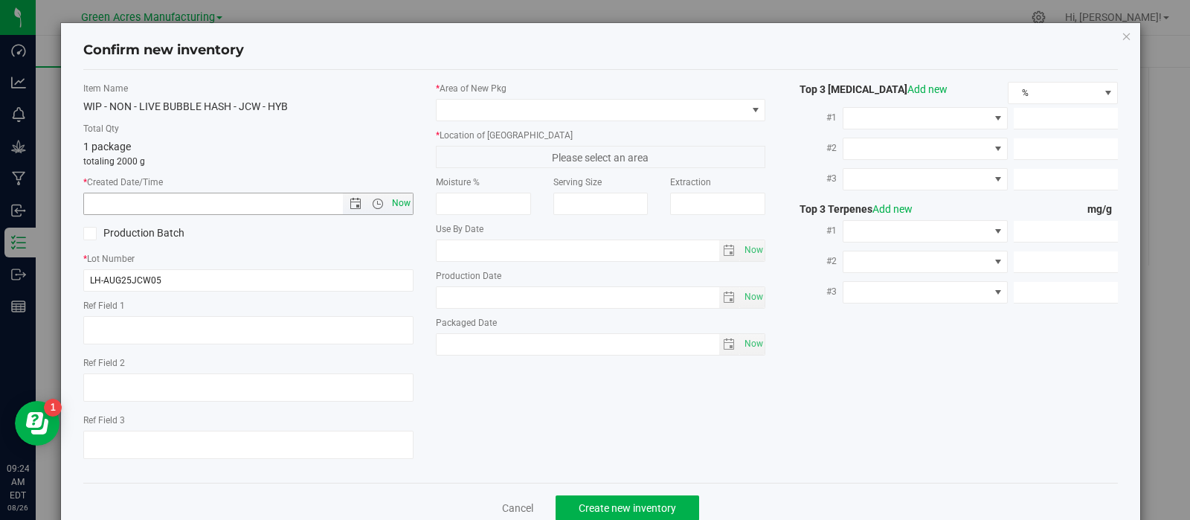
click at [395, 199] on span "Now" at bounding box center [400, 204] width 25 height 22
type input "[DATE] 9:24 AM"
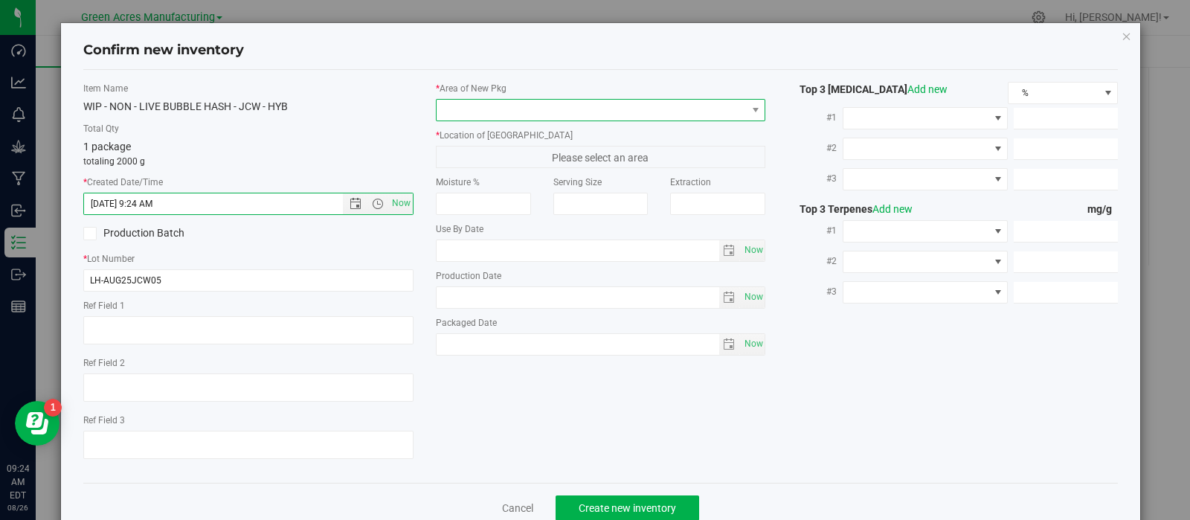
click at [500, 104] on span at bounding box center [592, 110] width 310 height 21
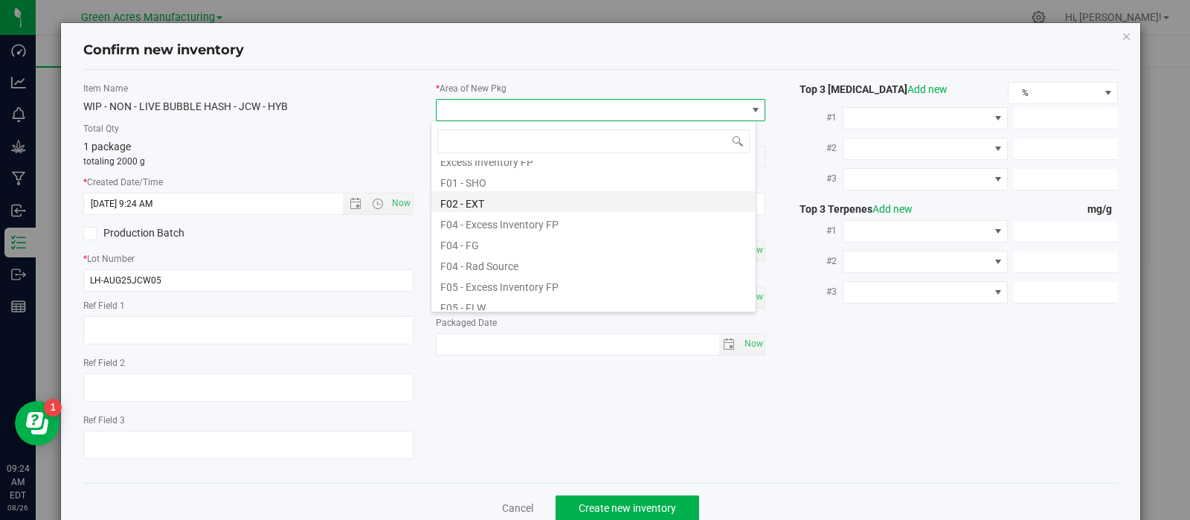
scroll to position [52, 0]
click at [488, 186] on li "F01 - SHO" at bounding box center [593, 181] width 324 height 21
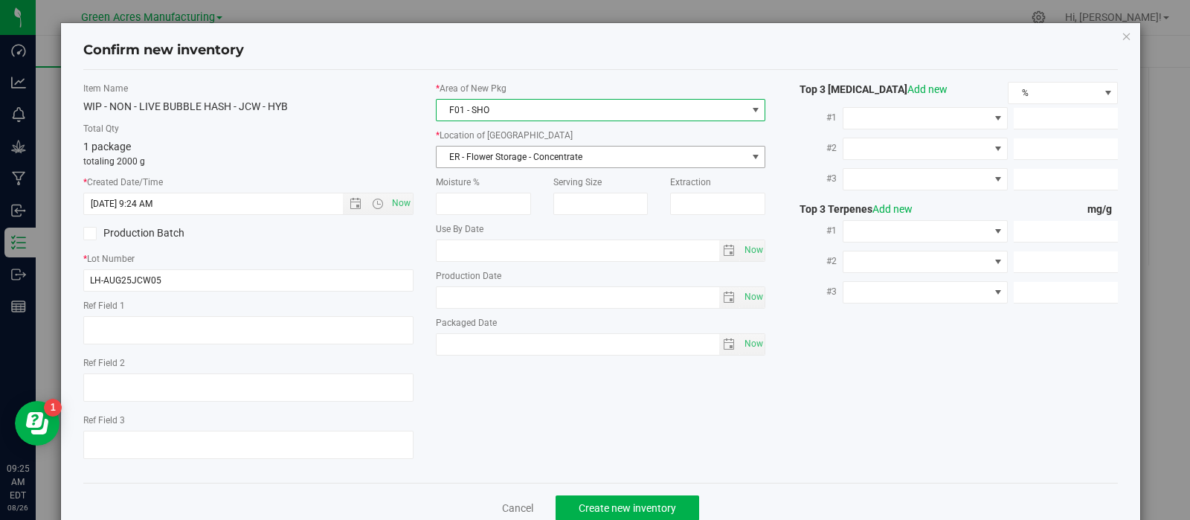
click at [494, 149] on span "ER - Flower Storage - Concentrate" at bounding box center [592, 157] width 310 height 21
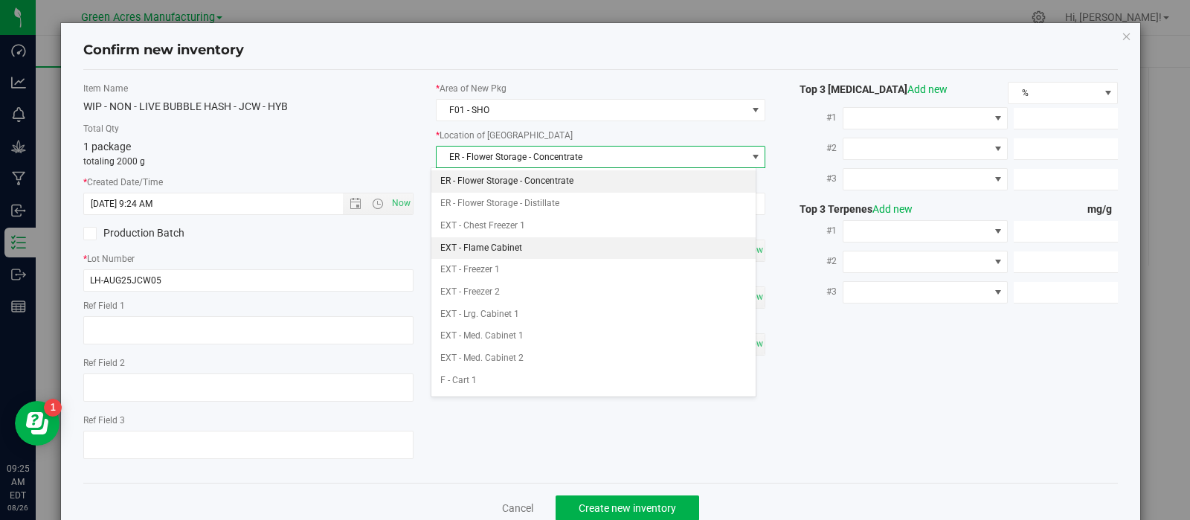
scroll to position [410, 0]
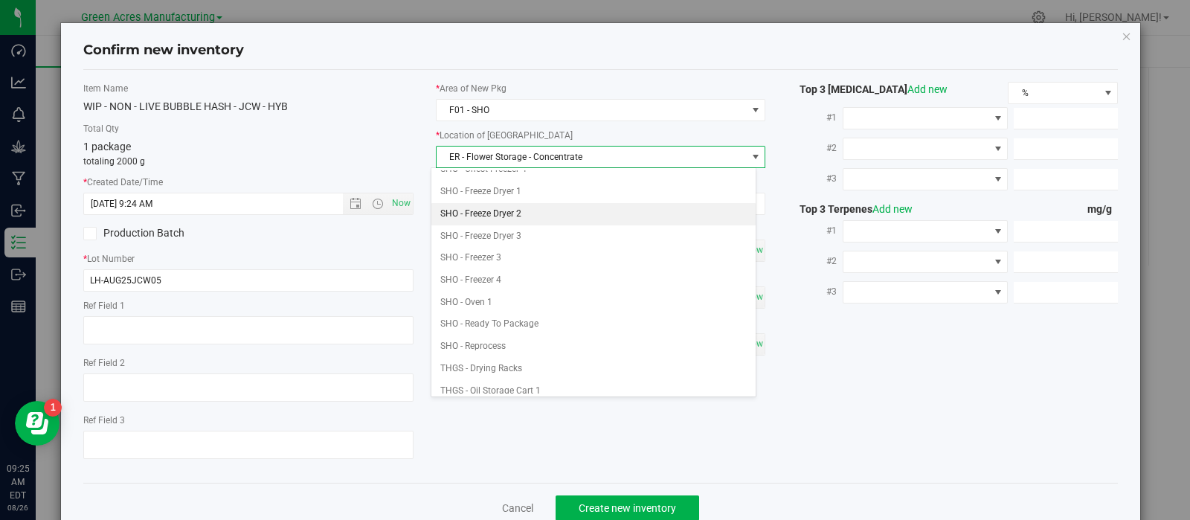
click at [506, 210] on li "SHO - Freeze Dryer 2" at bounding box center [593, 214] width 324 height 22
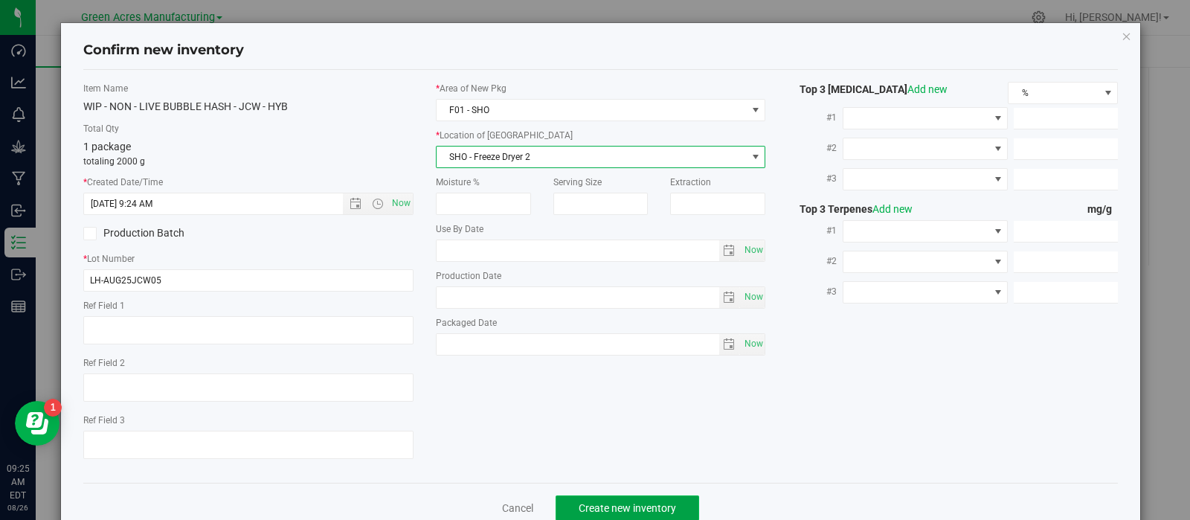
click at [573, 503] on button "Create new inventory" at bounding box center [628, 507] width 144 height 25
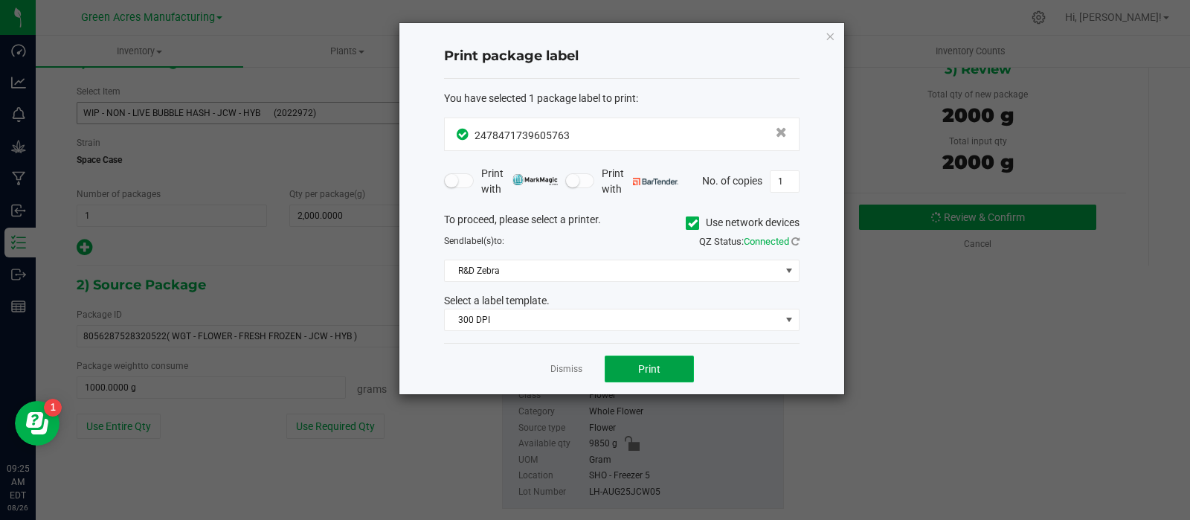
click at [658, 363] on span "Print" at bounding box center [649, 369] width 22 height 12
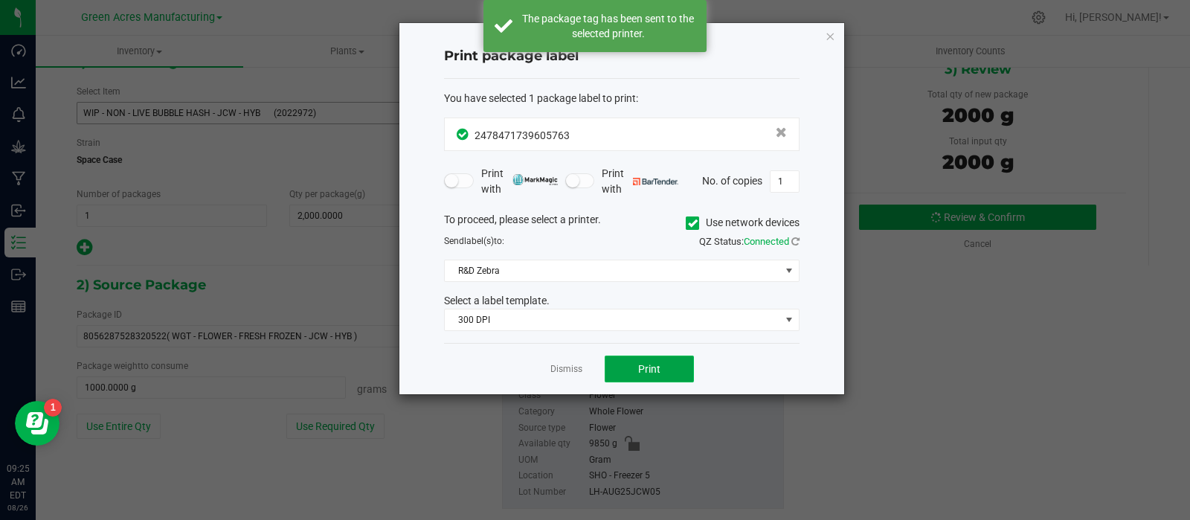
click at [658, 363] on span "Print" at bounding box center [649, 369] width 22 height 12
click at [558, 368] on link "Dismiss" at bounding box center [566, 369] width 32 height 13
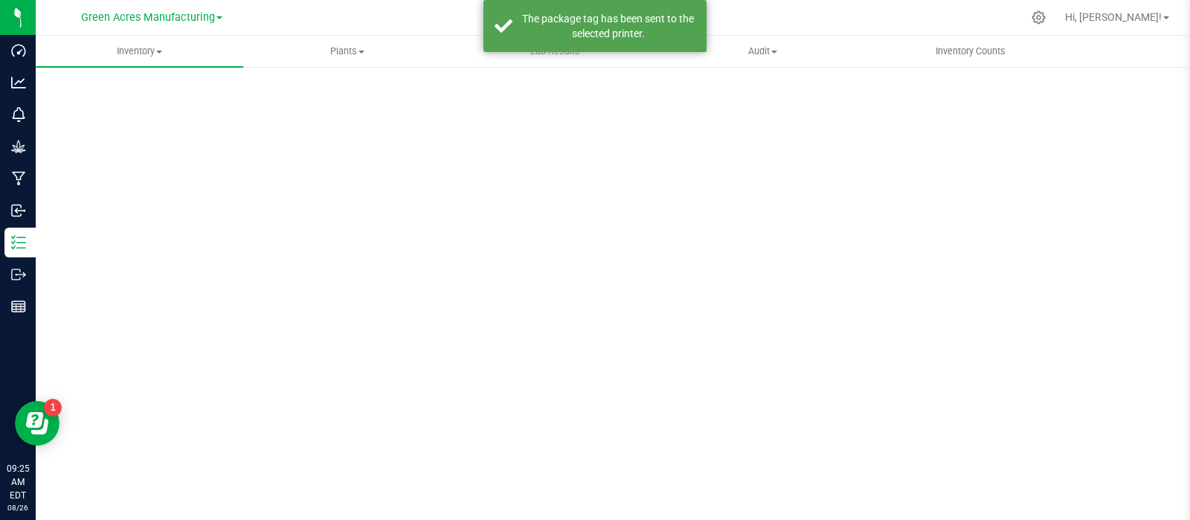
scroll to position [10, 0]
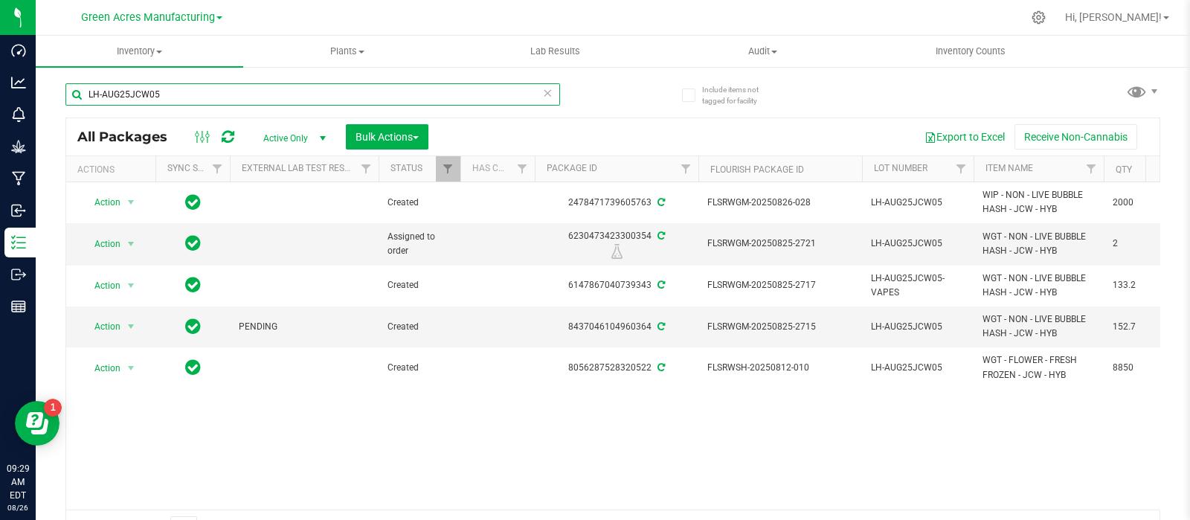
drag, startPoint x: 190, startPoint y: 102, endPoint x: 79, endPoint y: 109, distance: 111.1
click at [81, 109] on div "LH-AUG25JCW05" at bounding box center [312, 100] width 495 height 34
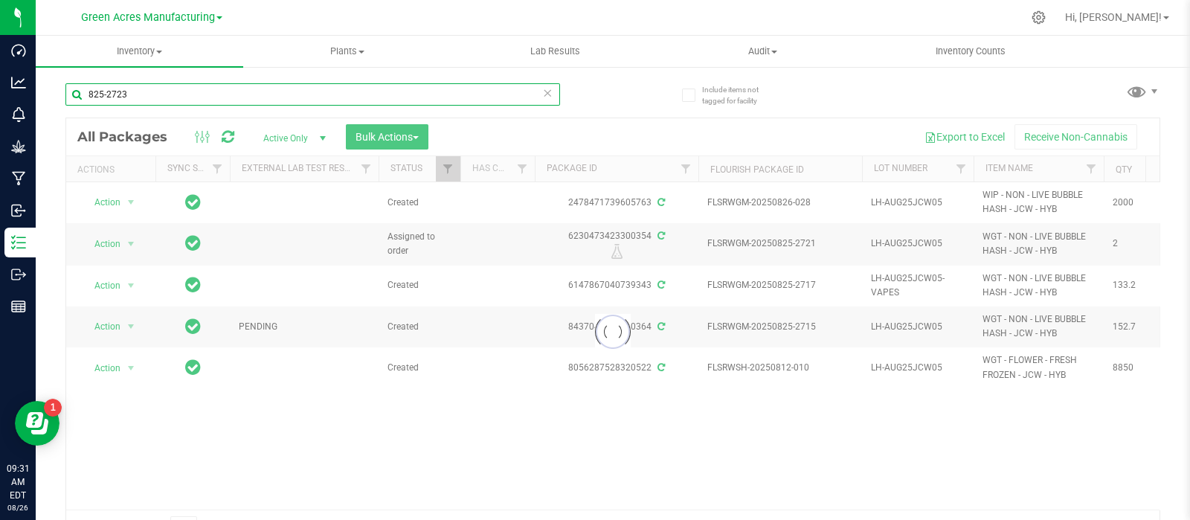
type input "825-2723"
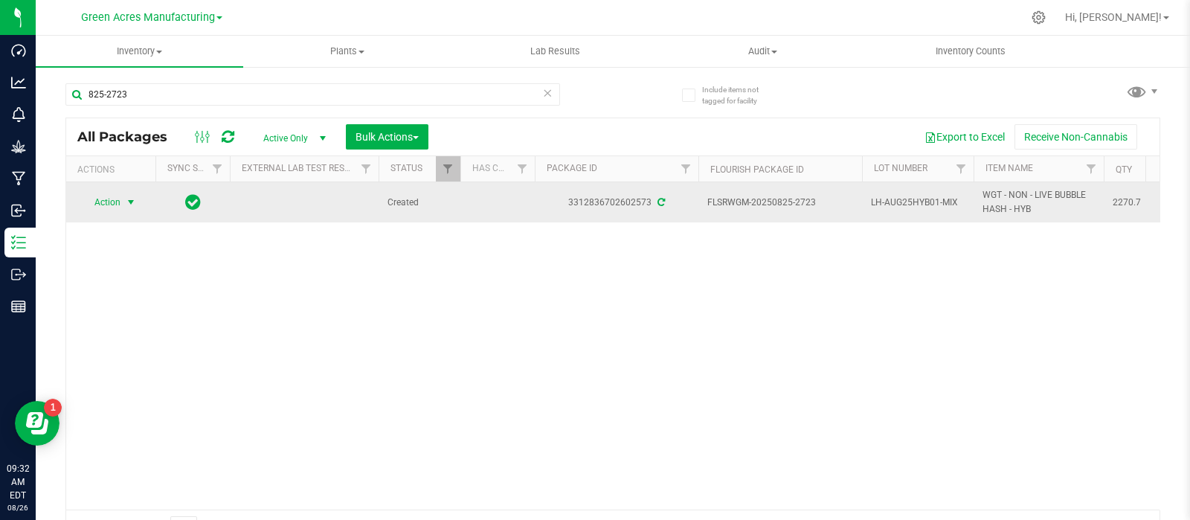
click at [125, 199] on span "select" at bounding box center [131, 202] width 12 height 12
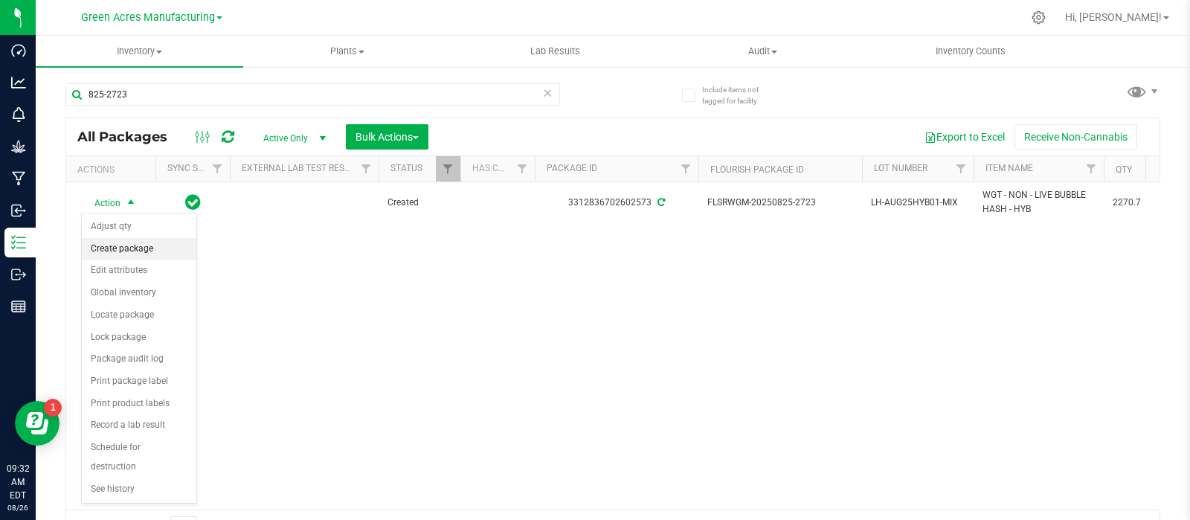
click at [150, 241] on li "Create package" at bounding box center [139, 249] width 115 height 22
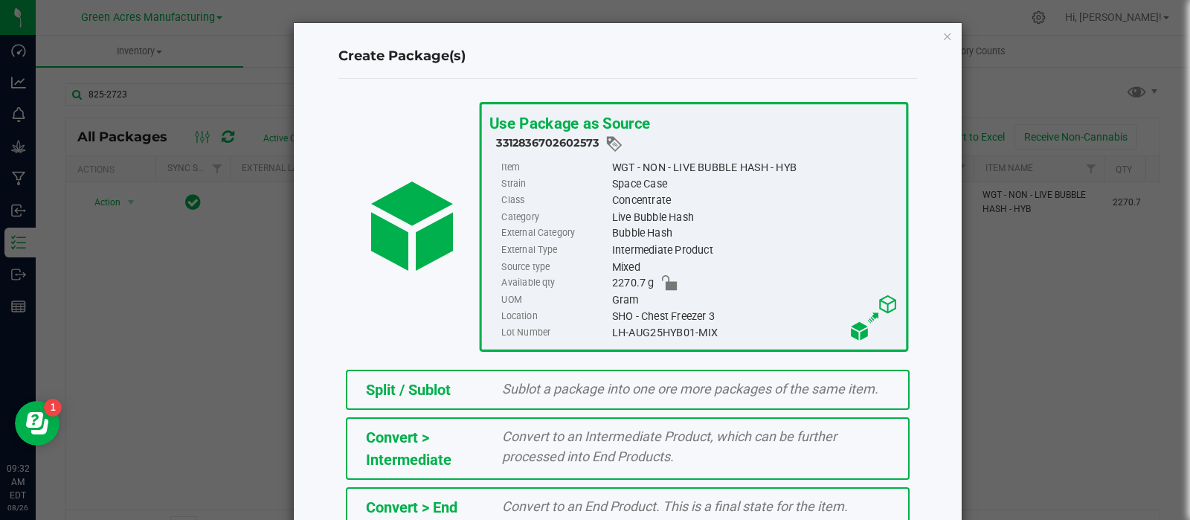
scroll to position [201, 0]
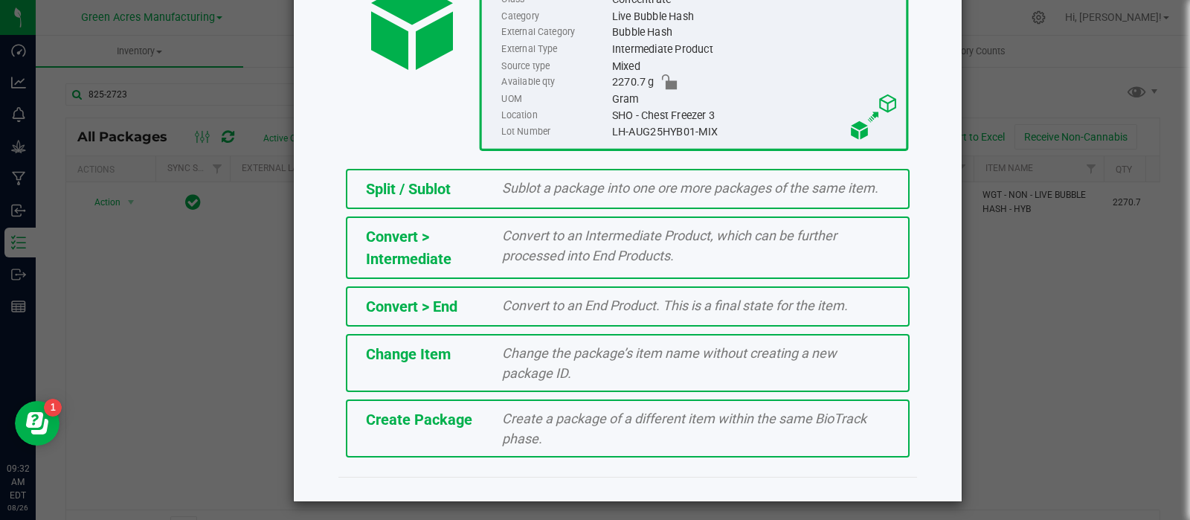
click at [512, 418] on span "Create a package of a different item within the same BioTrack phase." at bounding box center [684, 429] width 364 height 36
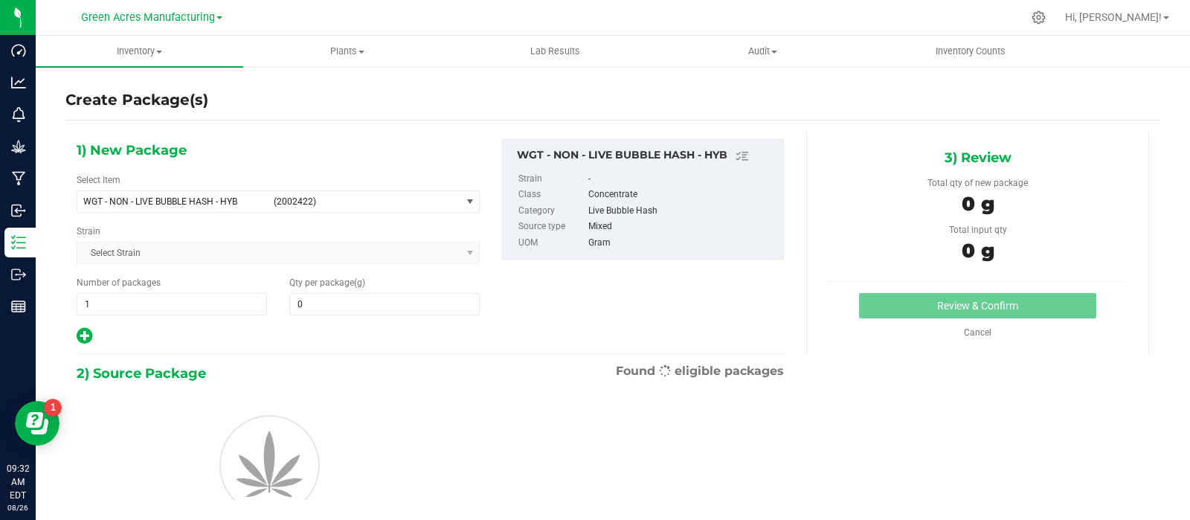
type input "0.0000"
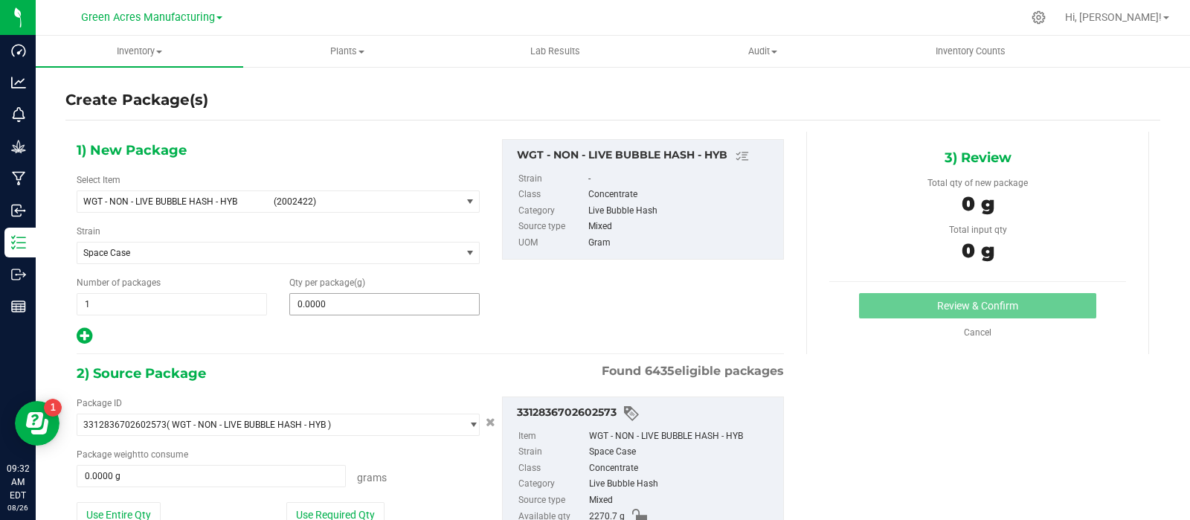
scroll to position [103, 0]
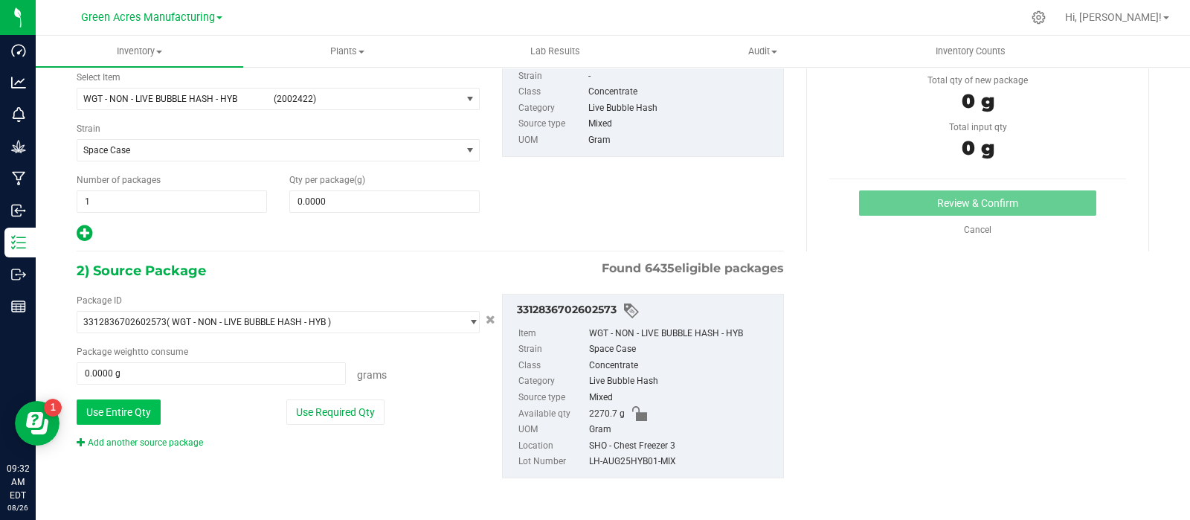
click at [138, 418] on button "Use Entire Qty" at bounding box center [119, 411] width 84 height 25
type input "2270.7000 g"
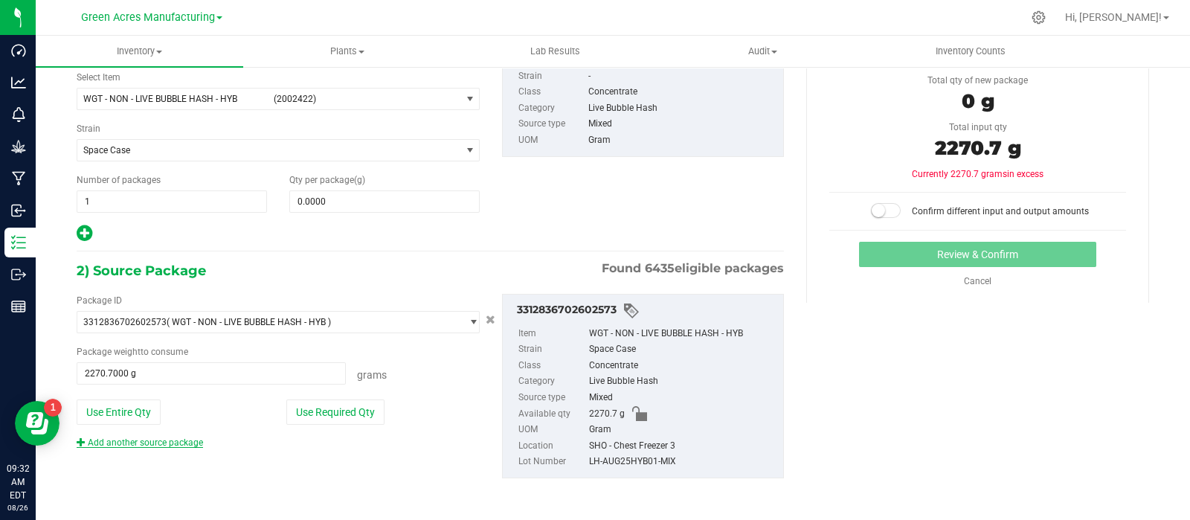
click at [172, 440] on link "Add another source package" at bounding box center [140, 442] width 126 height 10
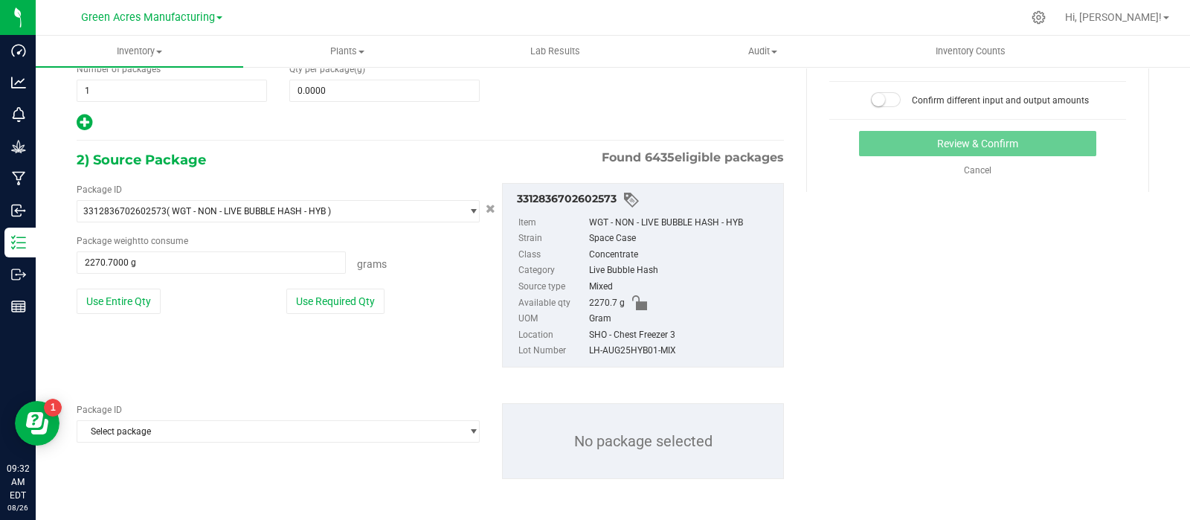
click at [172, 222] on span "Select package" at bounding box center [268, 211] width 383 height 21
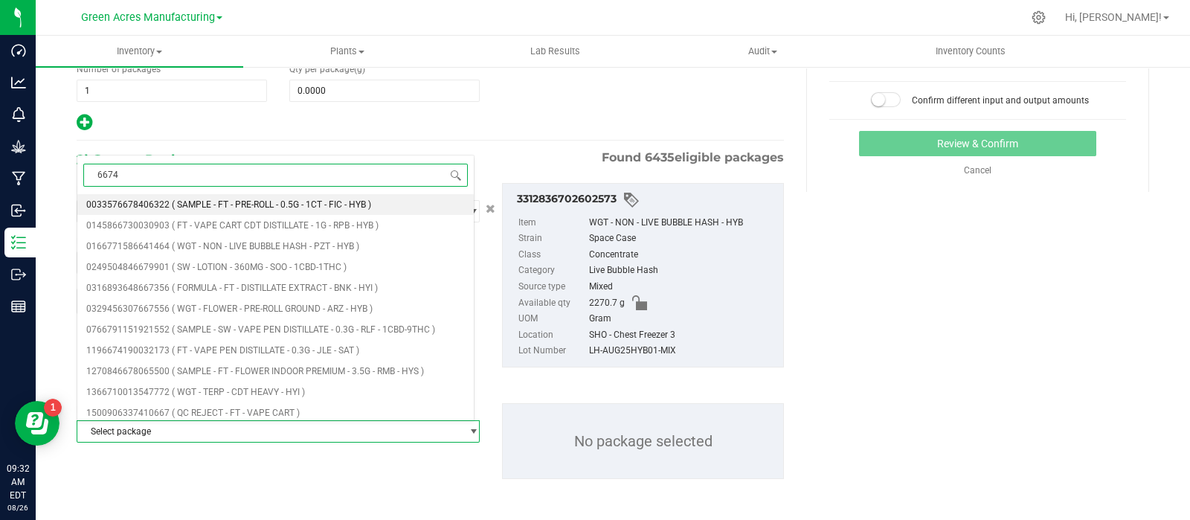
type input "66743"
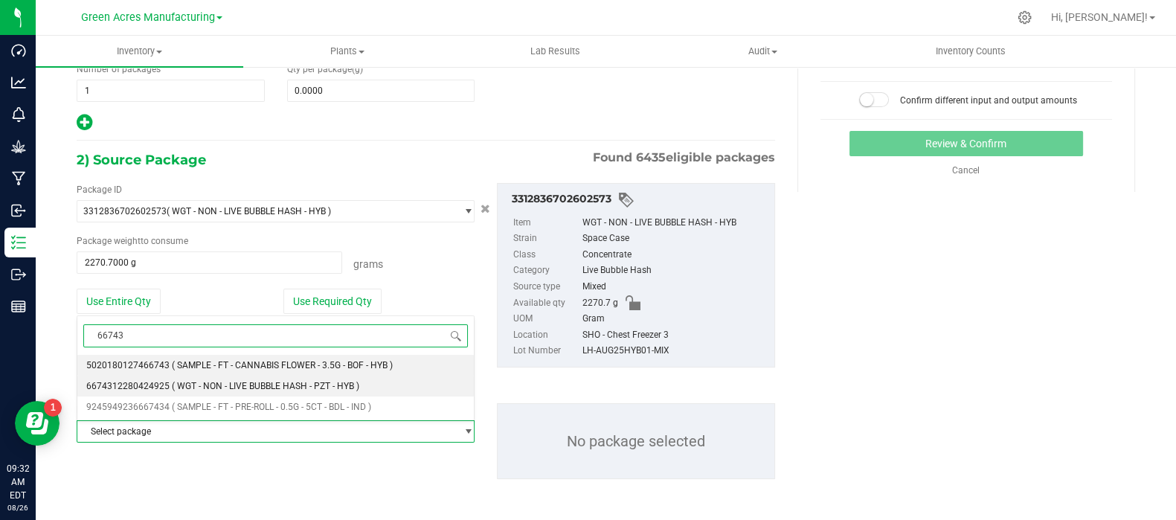
click at [172, 388] on span "( WGT - NON - LIVE BUBBLE HASH - PZT - HYB )" at bounding box center [265, 386] width 187 height 10
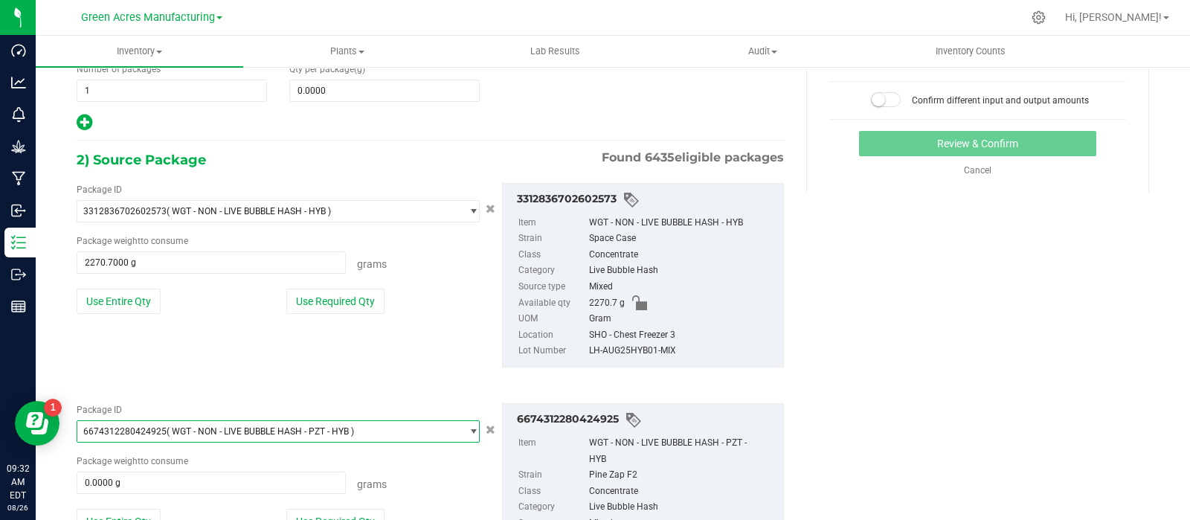
scroll to position [338, 0]
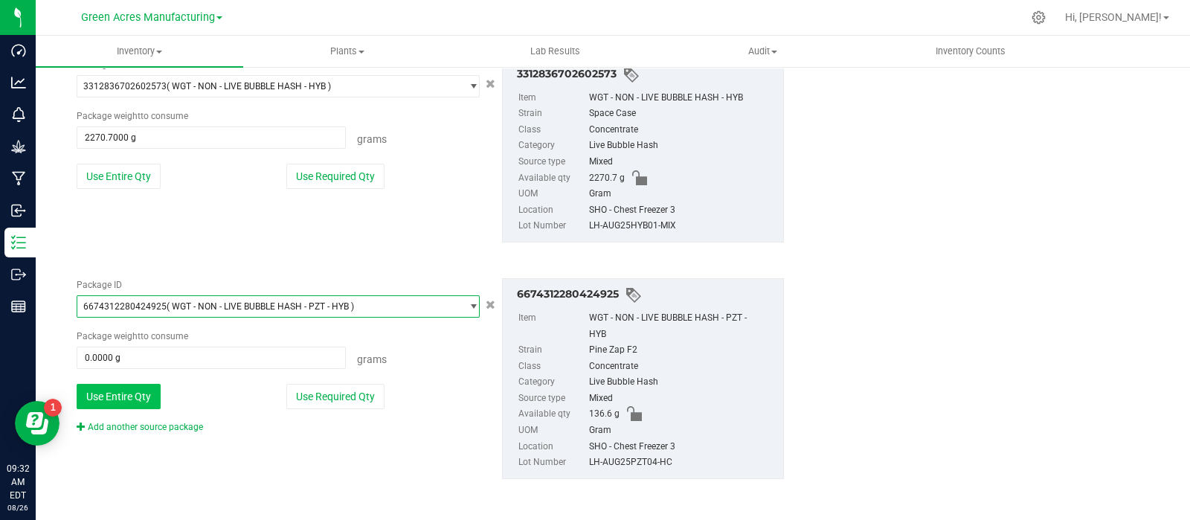
click at [123, 384] on button "Use Entire Qty" at bounding box center [119, 396] width 84 height 25
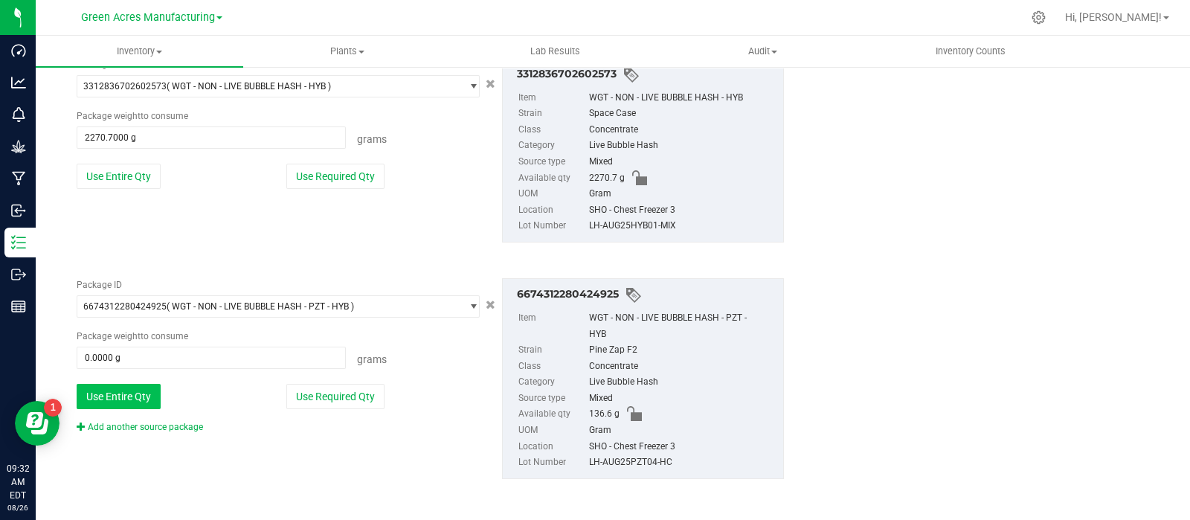
type input "136.6000 g"
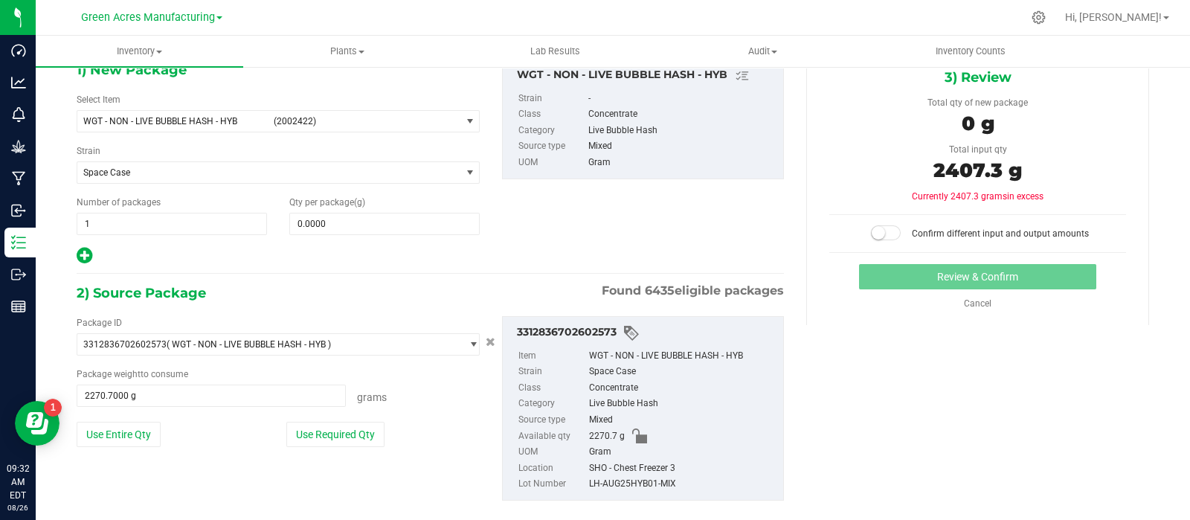
scroll to position [78, 0]
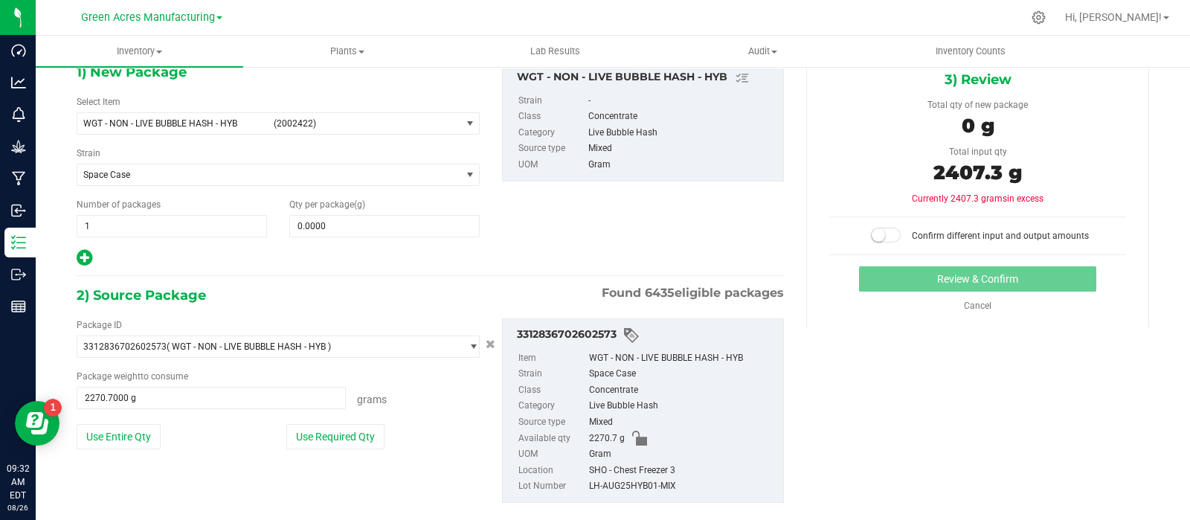
click at [602, 484] on div "LH-AUG25HYB01-MIX" at bounding box center [682, 486] width 187 height 16
copy div "LH-AUG25HYB01-MIX"
click at [357, 231] on span "0.0000 0" at bounding box center [384, 226] width 190 height 22
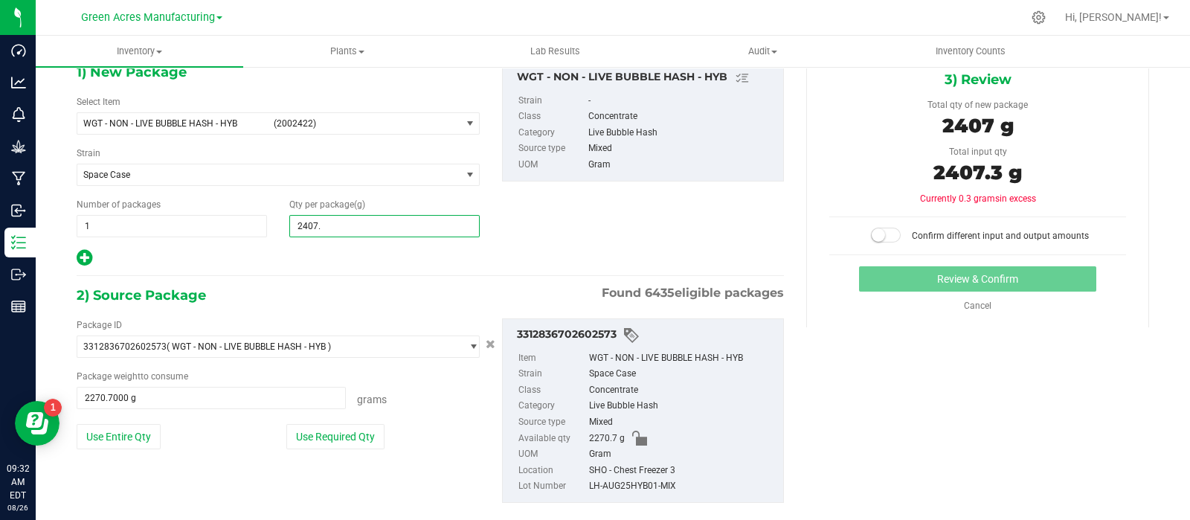
type input "2407.3"
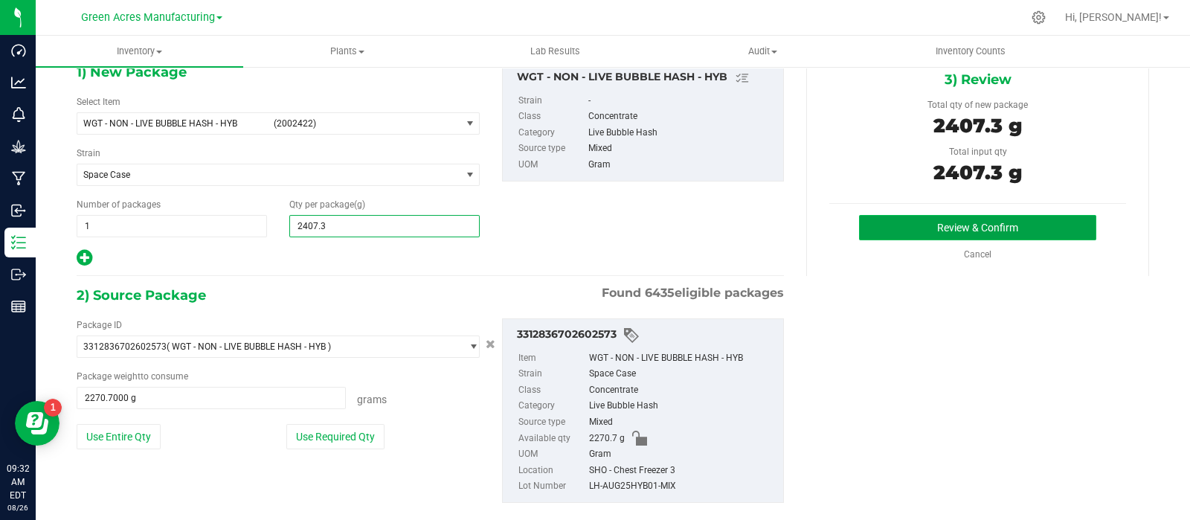
click at [878, 225] on button "Review & Confirm" at bounding box center [977, 227] width 237 height 25
type input "2,407.3000"
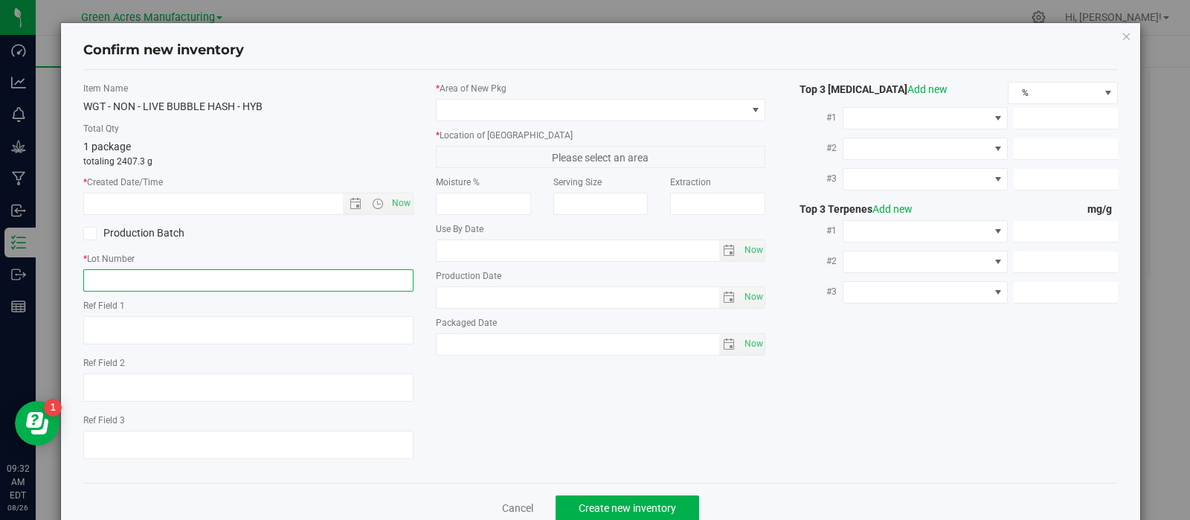
click at [151, 273] on input "text" at bounding box center [248, 280] width 330 height 22
paste input "LH-AUG25HYB01-MIX"
type input "LH-AUG25HYB01-MIX"
click at [396, 200] on span "Now" at bounding box center [400, 204] width 25 height 22
type input "[DATE] 9:32 AM"
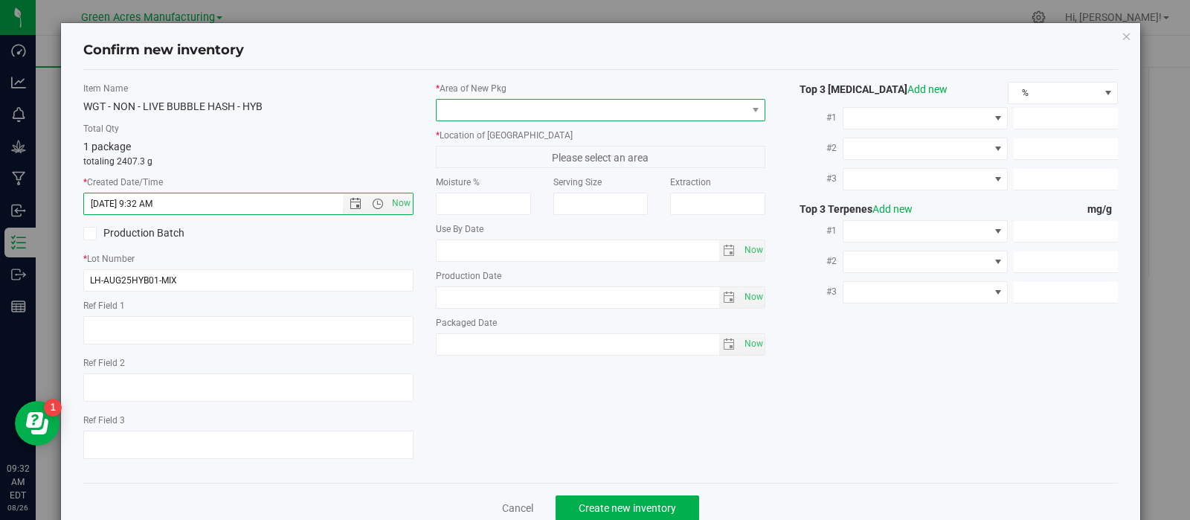
click at [486, 113] on span at bounding box center [592, 110] width 310 height 21
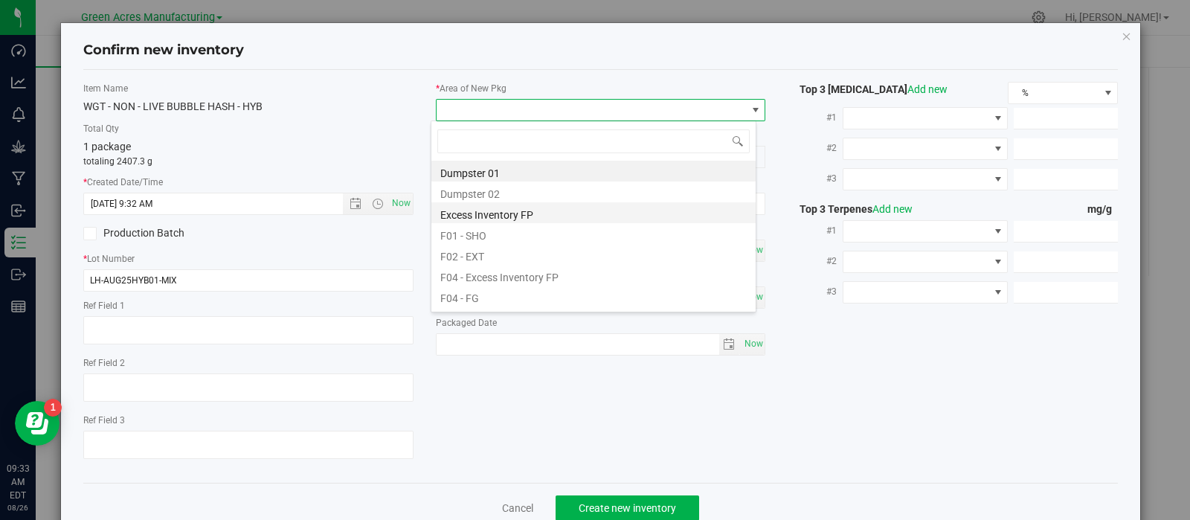
scroll to position [4, 0]
click at [513, 225] on li "F01 - SHO" at bounding box center [593, 229] width 324 height 21
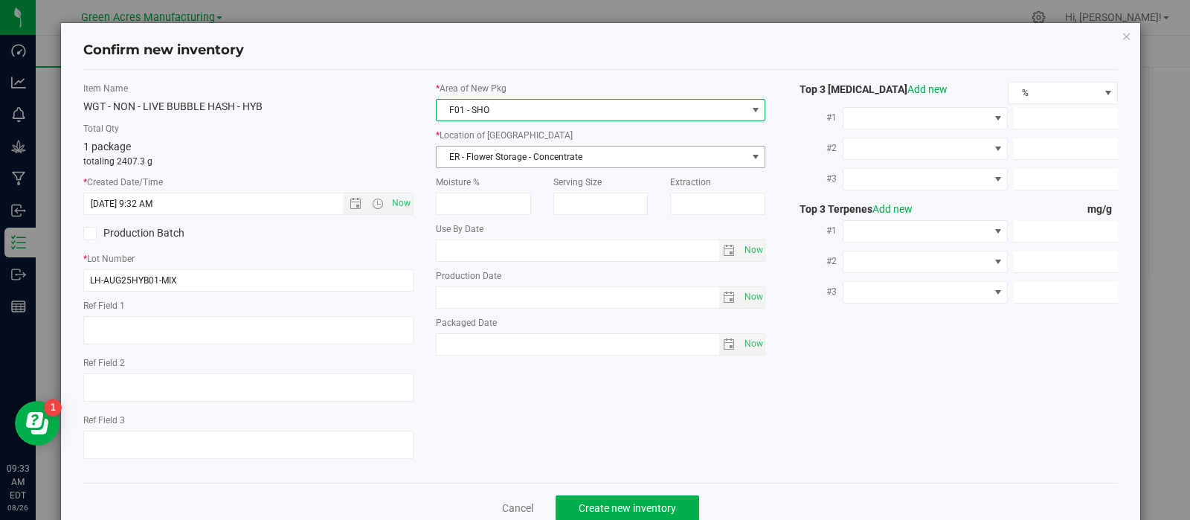
click at [504, 152] on span "ER - Flower Storage - Concentrate" at bounding box center [592, 157] width 310 height 21
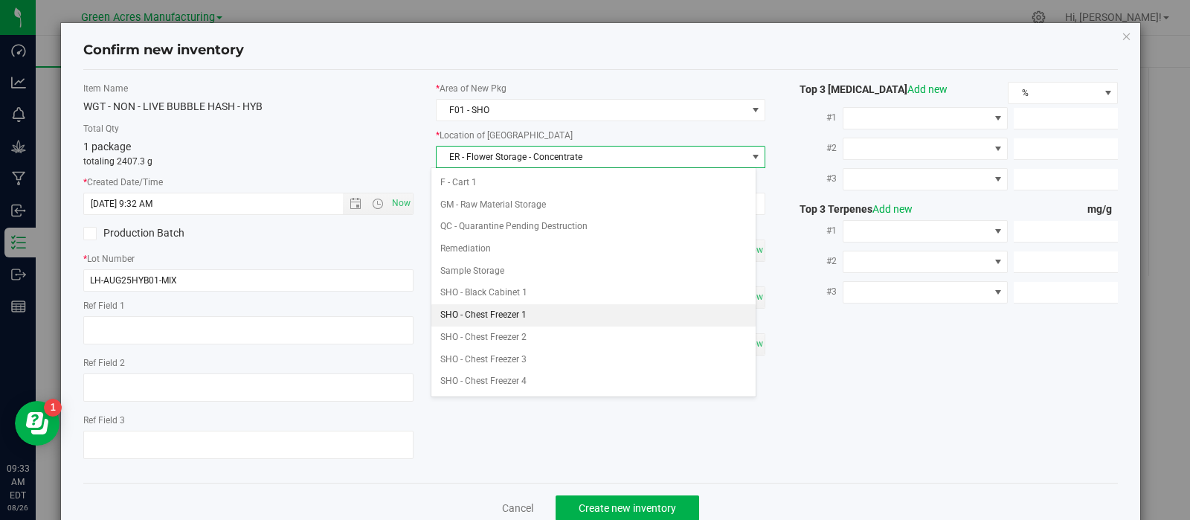
scroll to position [205, 0]
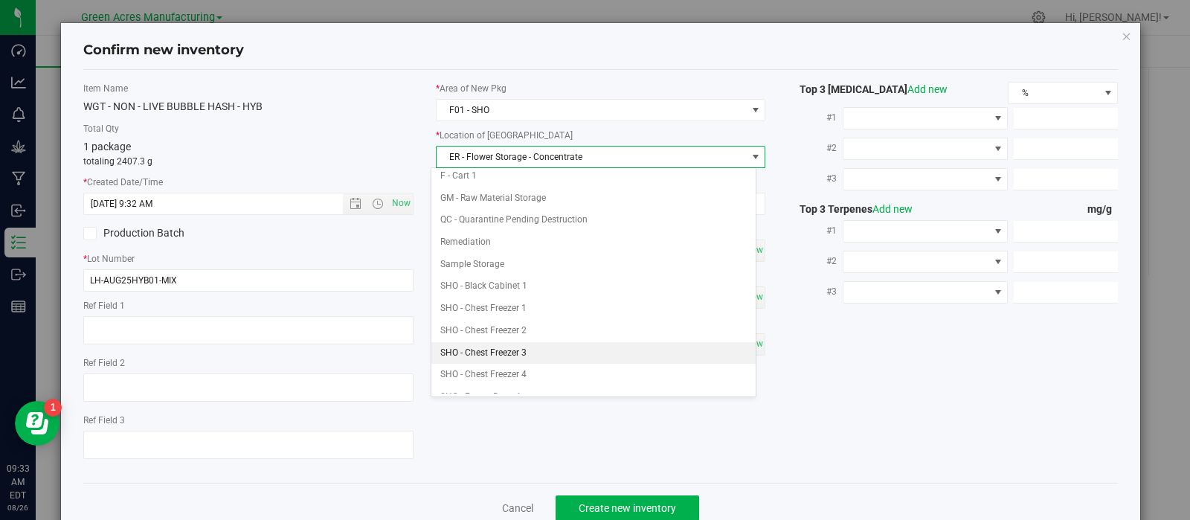
click at [527, 350] on li "SHO - Chest Freezer 3" at bounding box center [593, 353] width 324 height 22
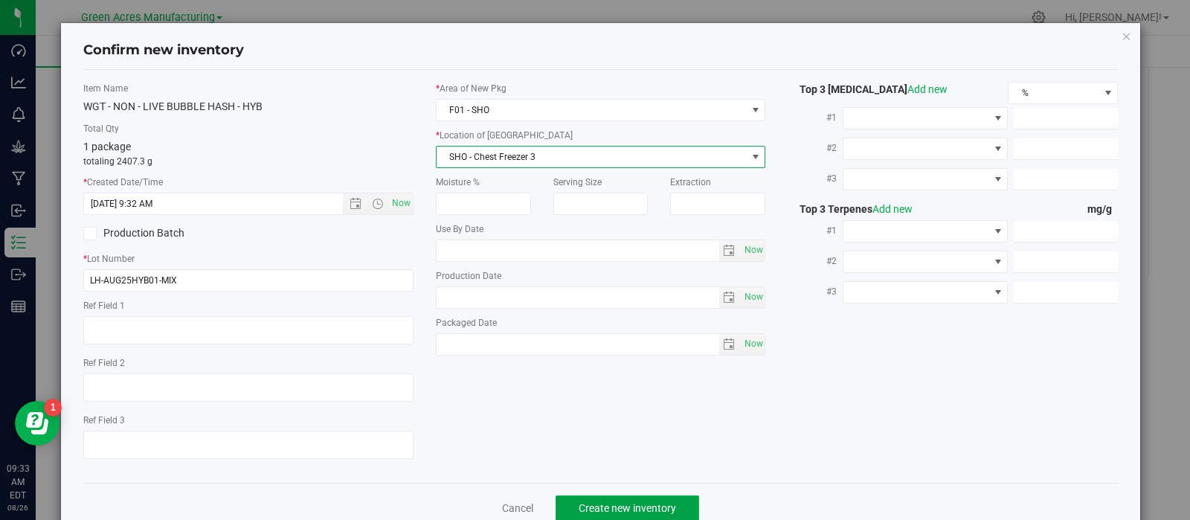
click at [579, 508] on span "Create new inventory" at bounding box center [627, 508] width 97 height 12
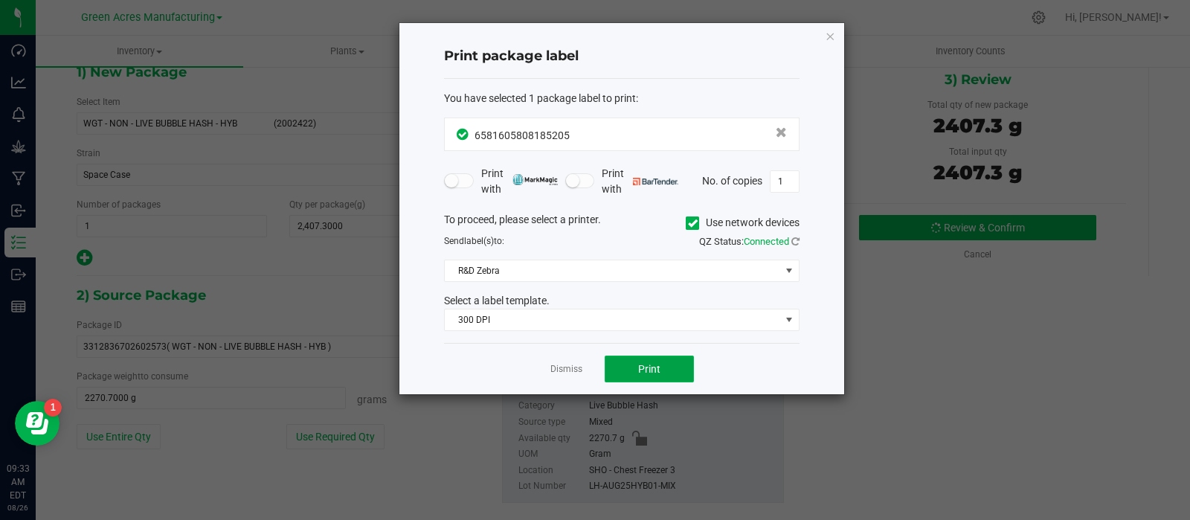
click at [621, 367] on button "Print" at bounding box center [649, 369] width 89 height 27
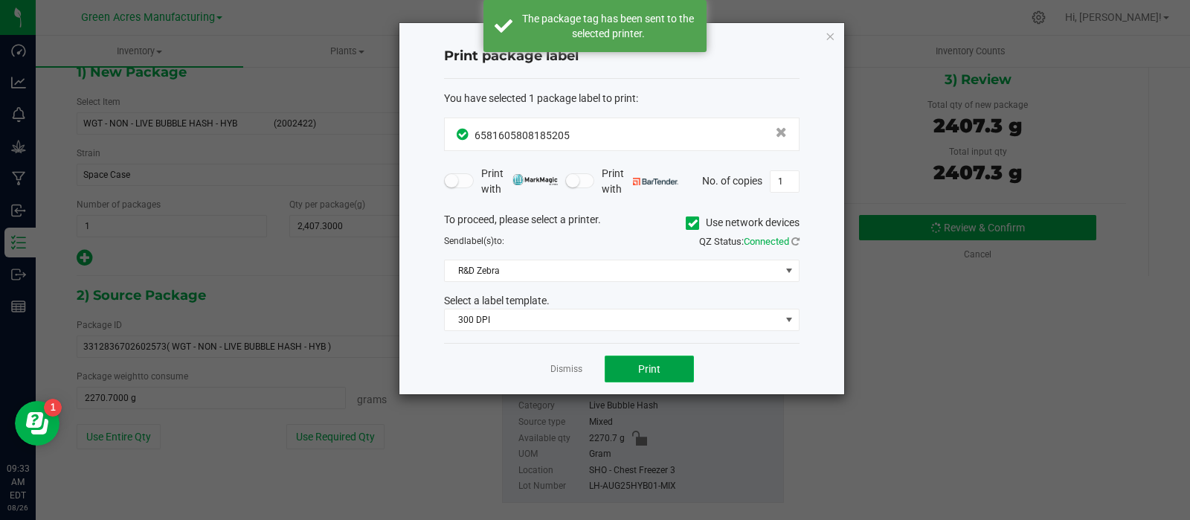
click at [621, 367] on button "Print" at bounding box center [649, 369] width 89 height 27
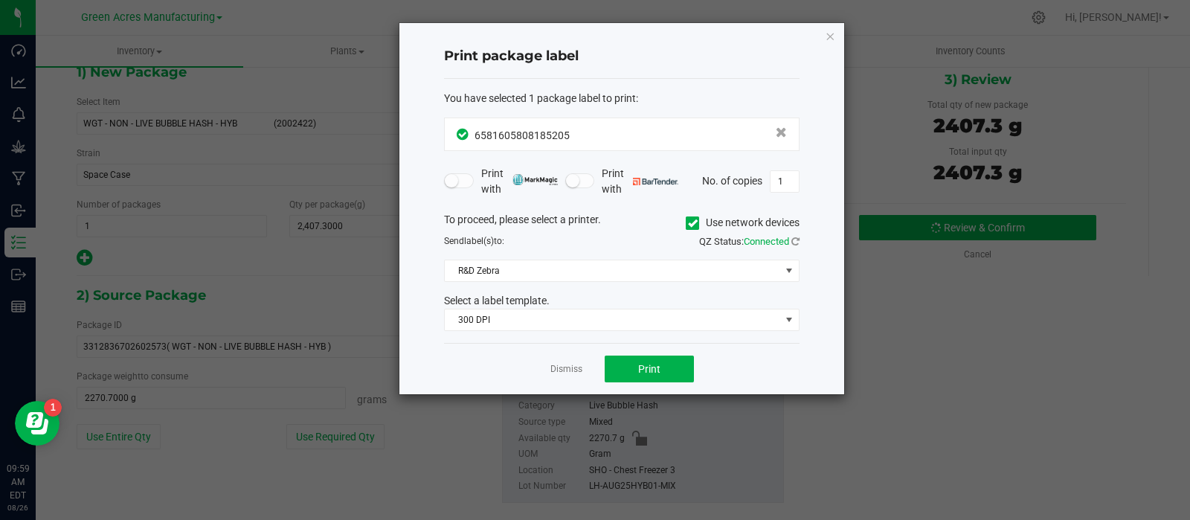
click at [1108, 403] on ngb-modal-window "Print package label You have selected 1 package label to print : 65816058081852…" at bounding box center [595, 260] width 1190 height 520
click at [558, 363] on link "Dismiss" at bounding box center [566, 369] width 32 height 13
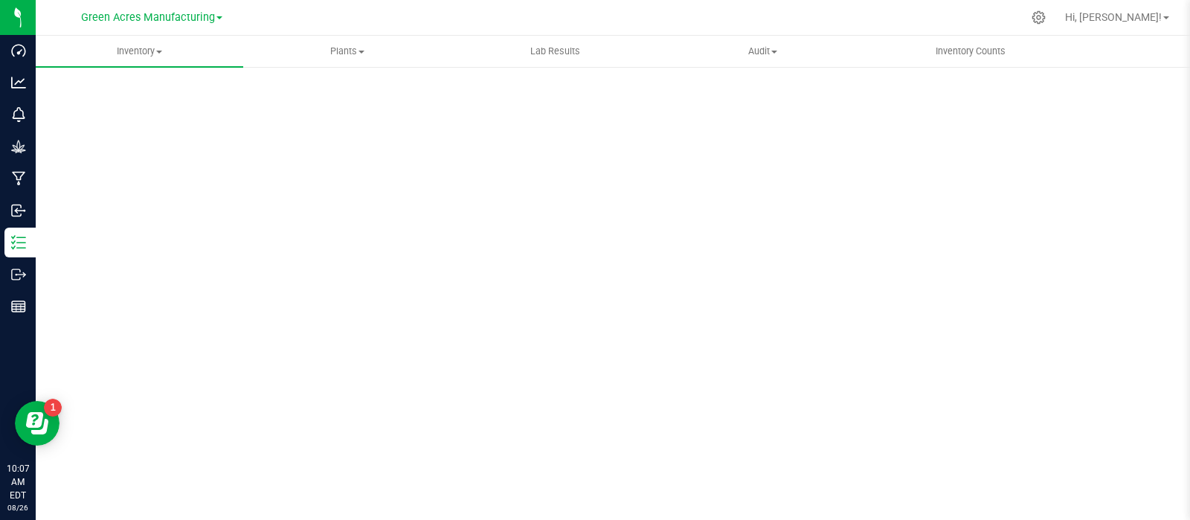
scroll to position [10, 0]
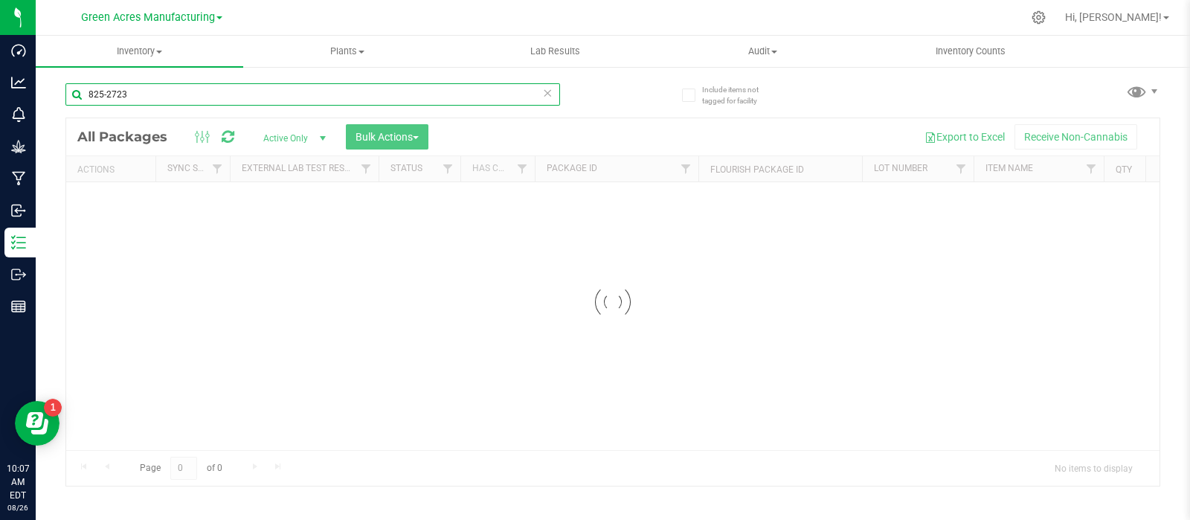
drag, startPoint x: 193, startPoint y: 97, endPoint x: 68, endPoint y: 91, distance: 125.1
click at [68, 91] on input "825-2723" at bounding box center [312, 94] width 495 height 22
paste input "LH-JUL25BCT02"
type input "LH-JUL25BCT02"
click at [197, 91] on input "text" at bounding box center [312, 94] width 495 height 22
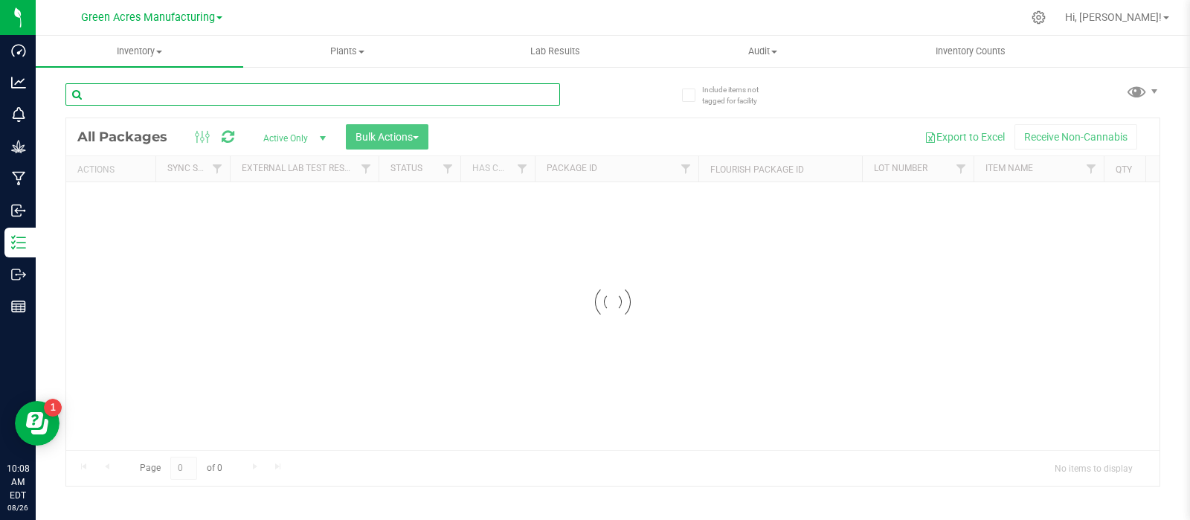
paste input "LH-JUL25T1704"
type input "LH-JUL25T1704"
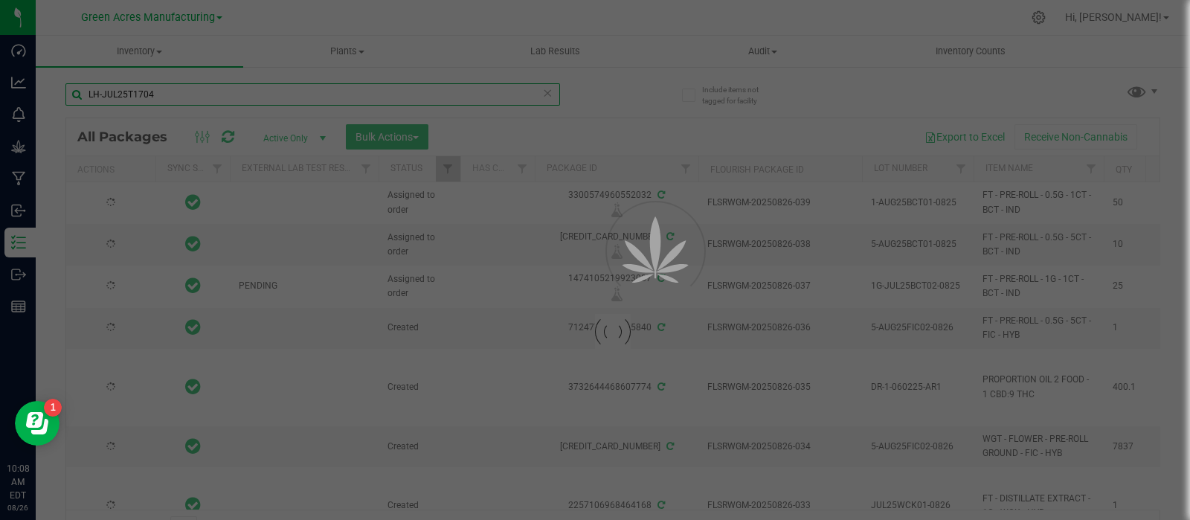
type input "[DATE]"
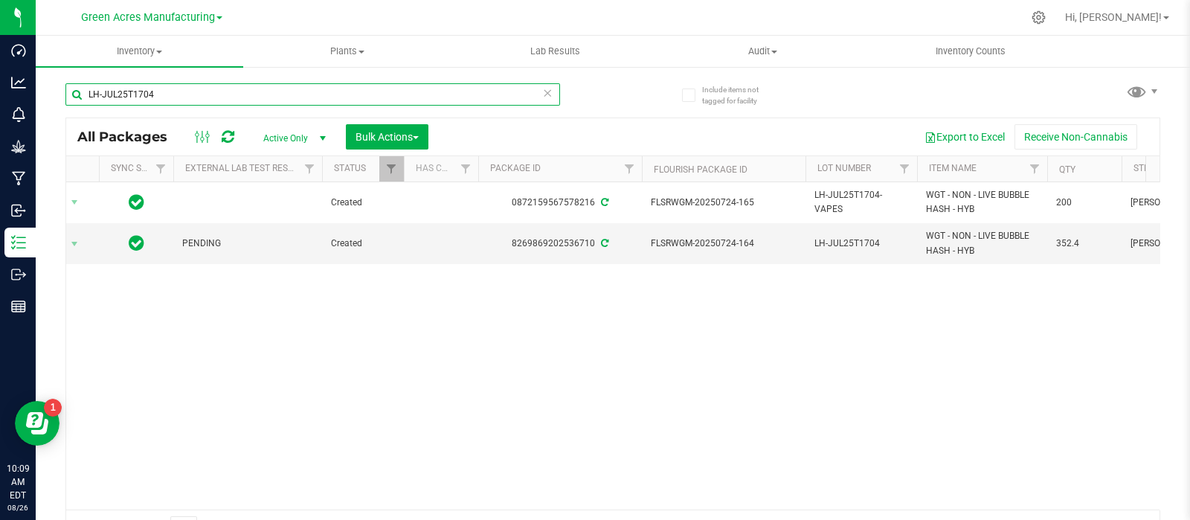
scroll to position [0, 57]
click at [777, 338] on div "Action Action Adjust qty Create package Edit attributes Global inventory Locate…" at bounding box center [612, 345] width 1093 height 327
click at [1072, 332] on div "Action Action Adjust qty Create package Edit attributes Global inventory Locate…" at bounding box center [612, 345] width 1093 height 327
